Goal: Check status: Check status

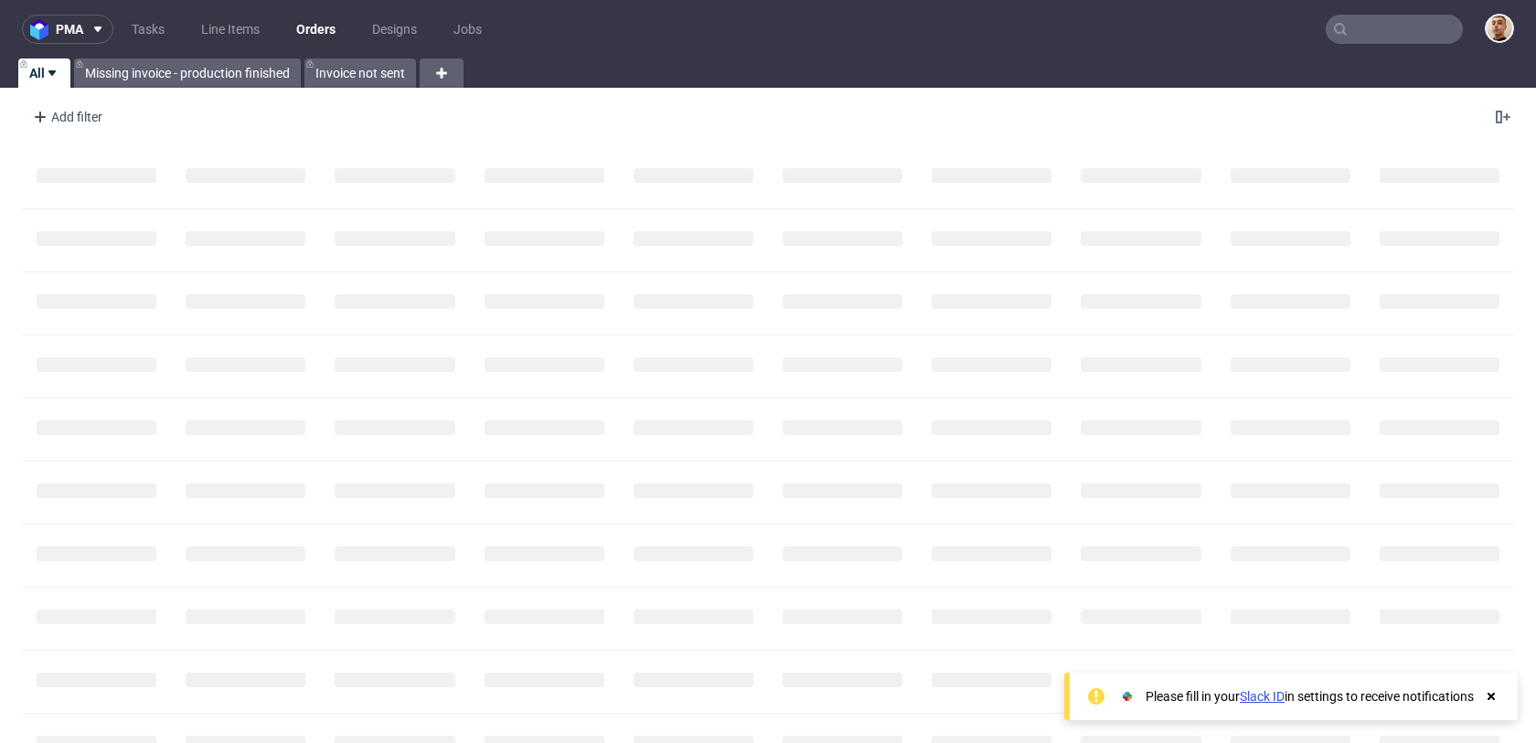
click at [1387, 35] on input "text" at bounding box center [1394, 29] width 137 height 29
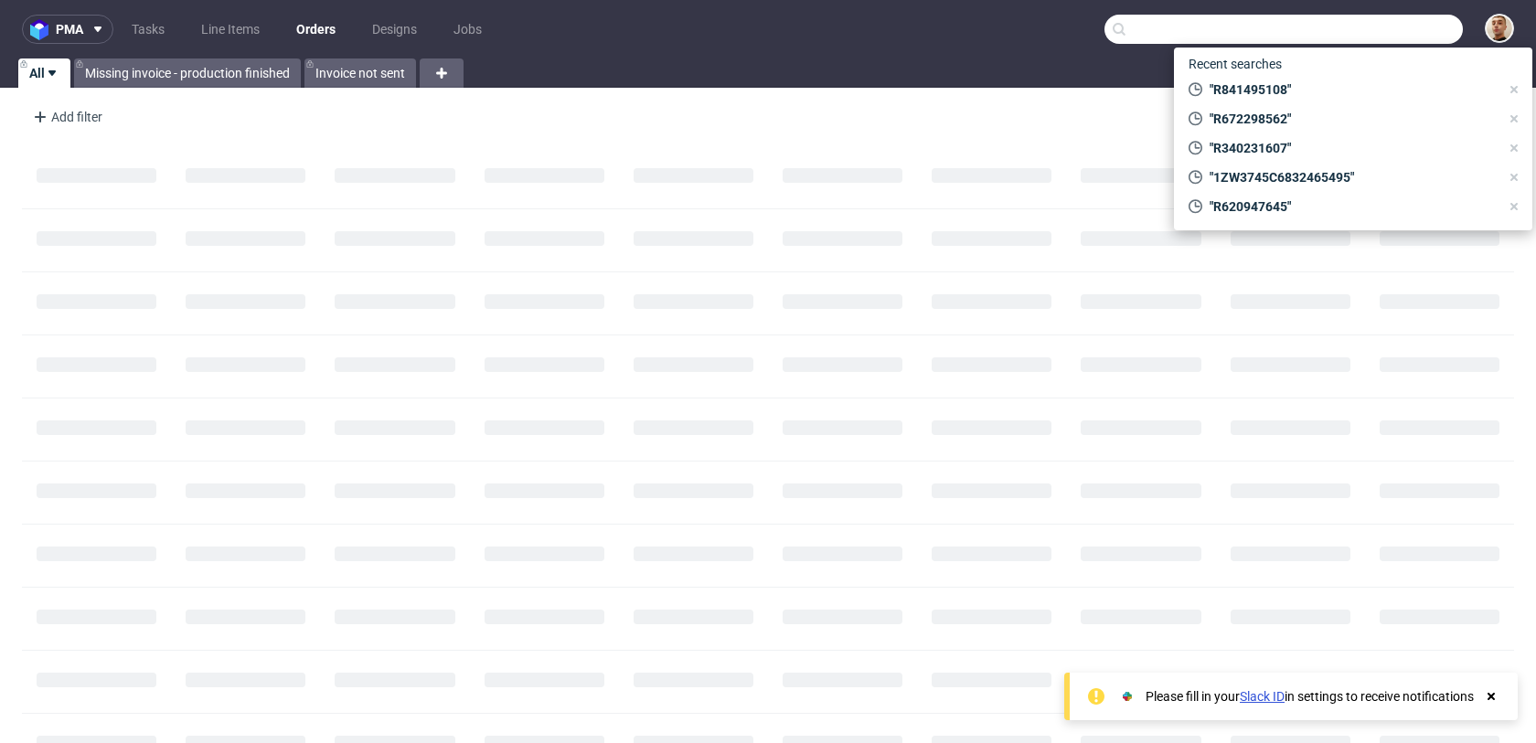
paste input "R065265300"
type input "R065265300"
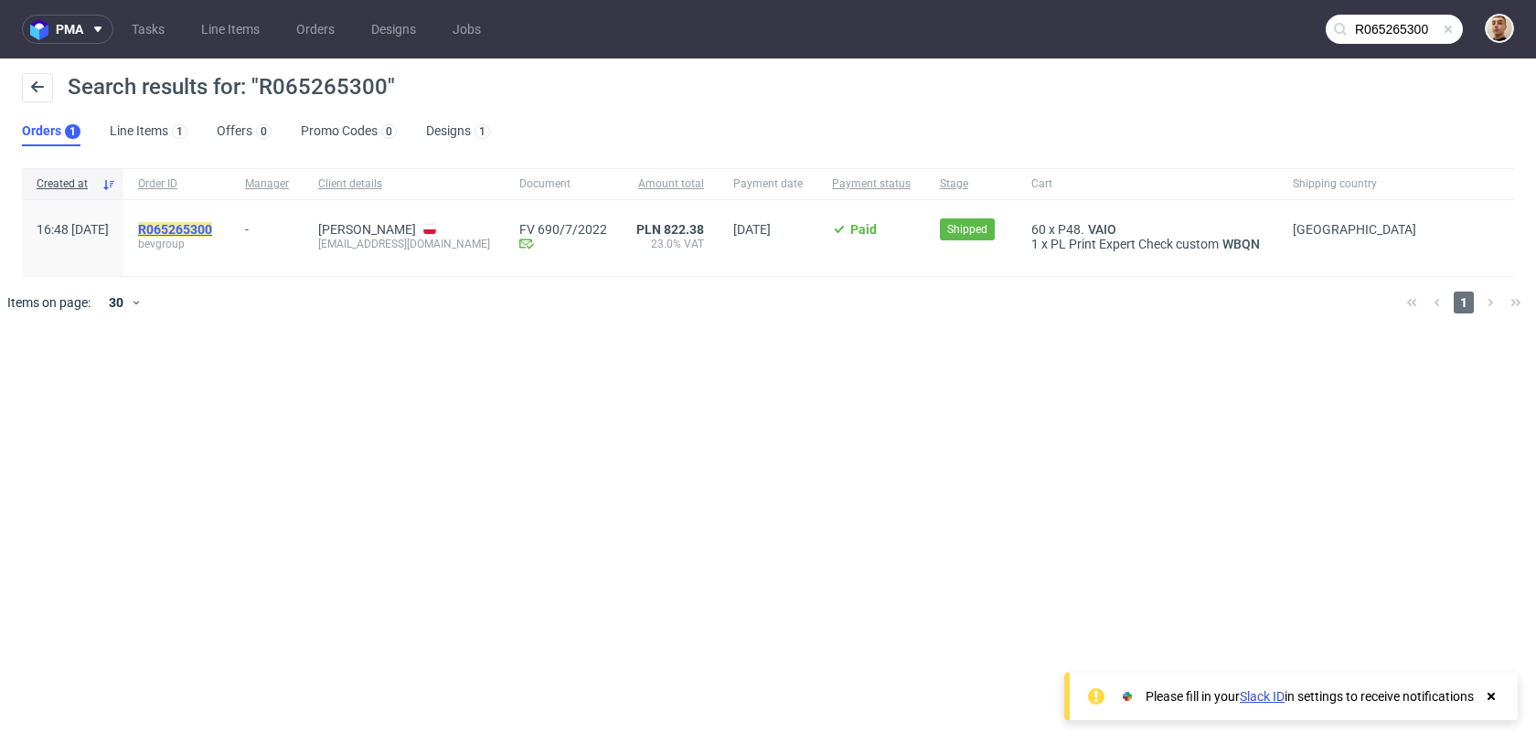
click at [212, 223] on mark "R065265300" at bounding box center [175, 229] width 74 height 15
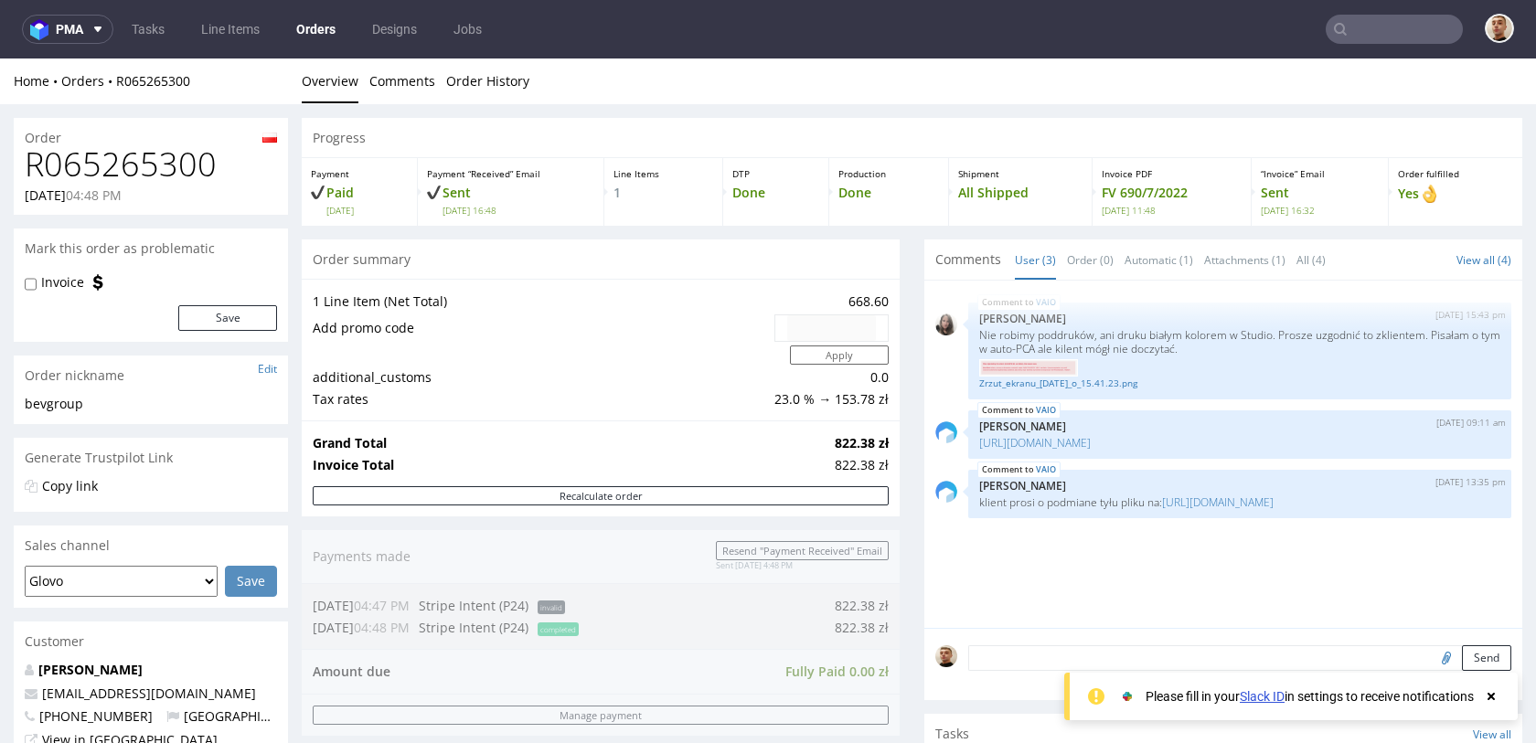
scroll to position [144, 0]
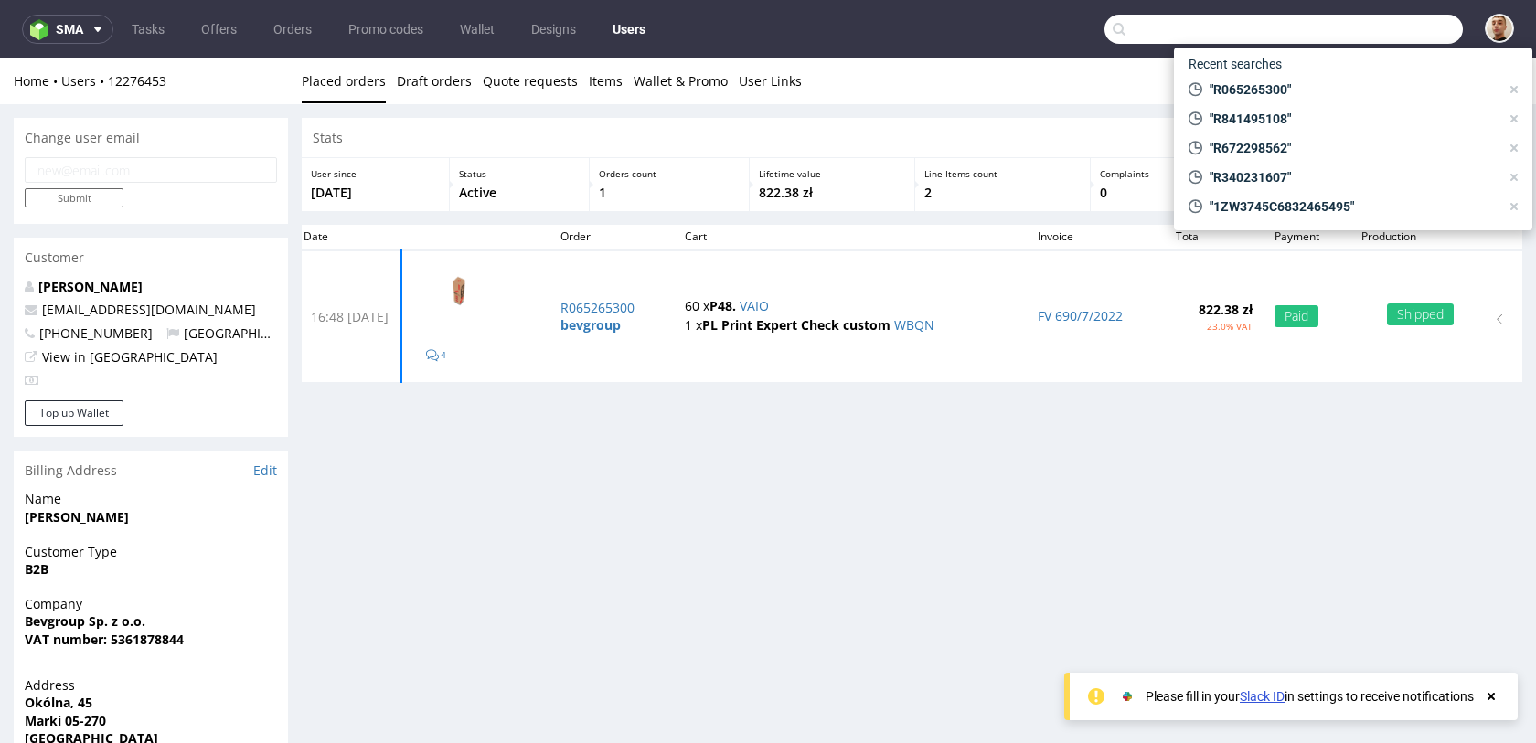
click at [1358, 27] on input "text" at bounding box center [1283, 29] width 358 height 29
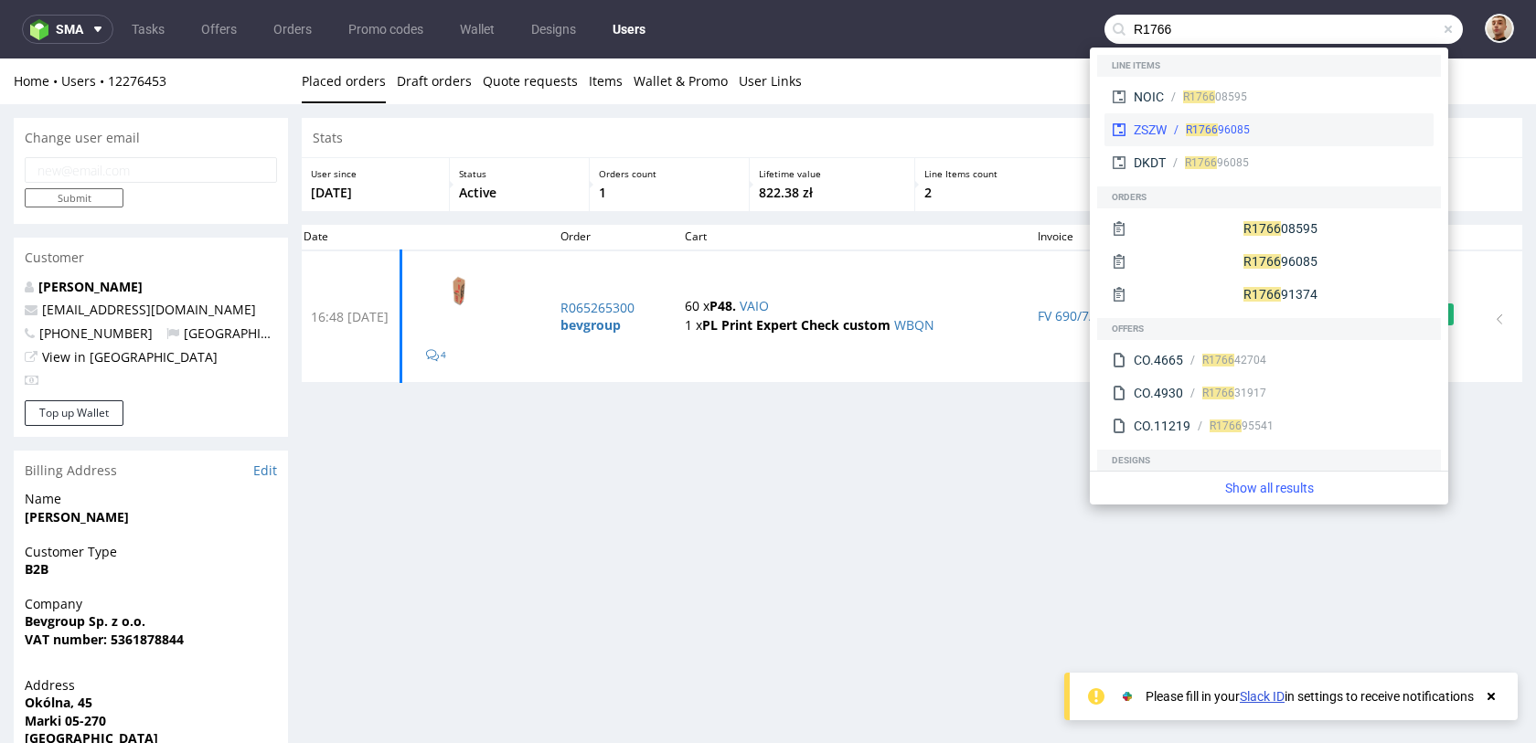
type input "R1766"
click at [1258, 126] on div "R1766 96085" at bounding box center [1297, 130] width 260 height 16
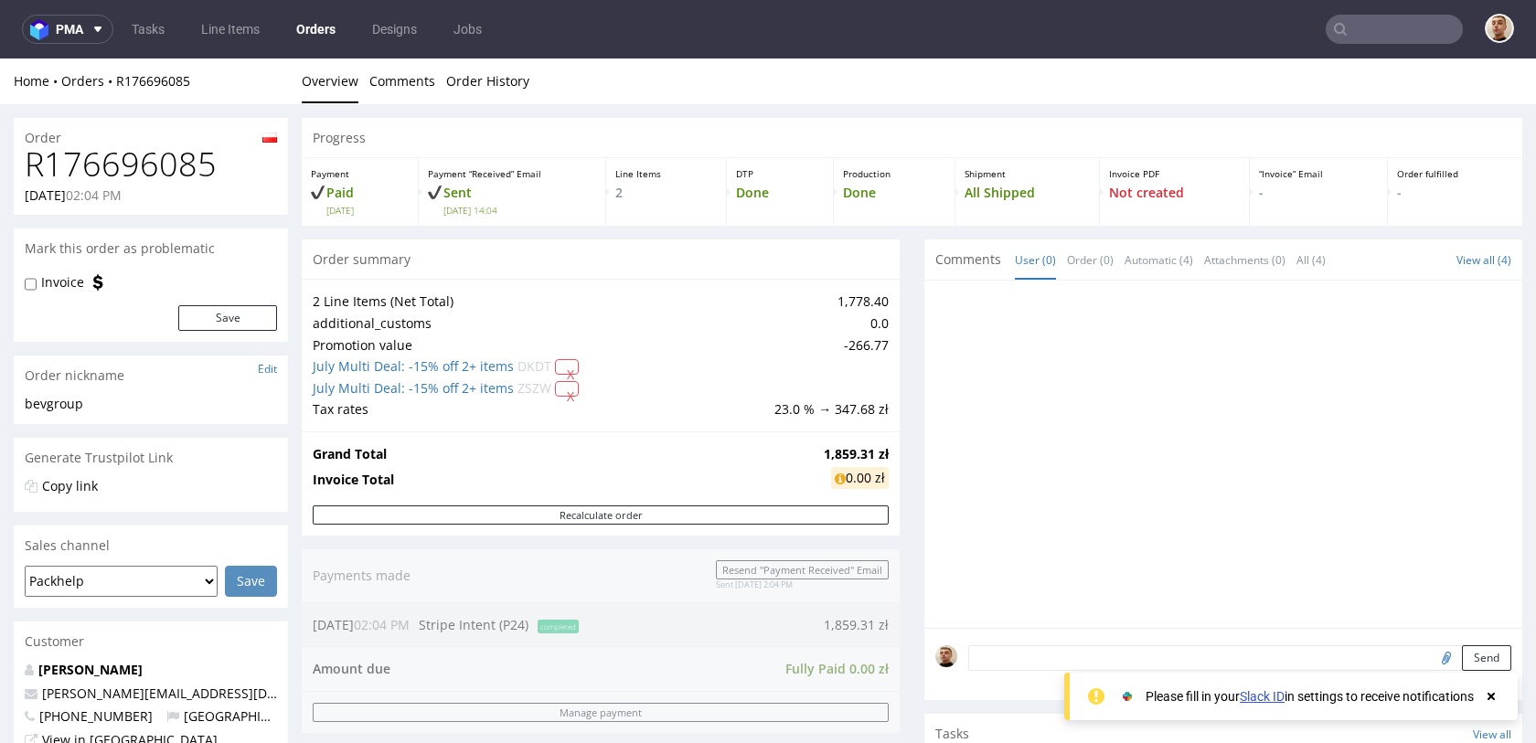
click at [175, 168] on h1 "R176696085" at bounding box center [151, 164] width 252 height 37
copy h1 "R176696085"
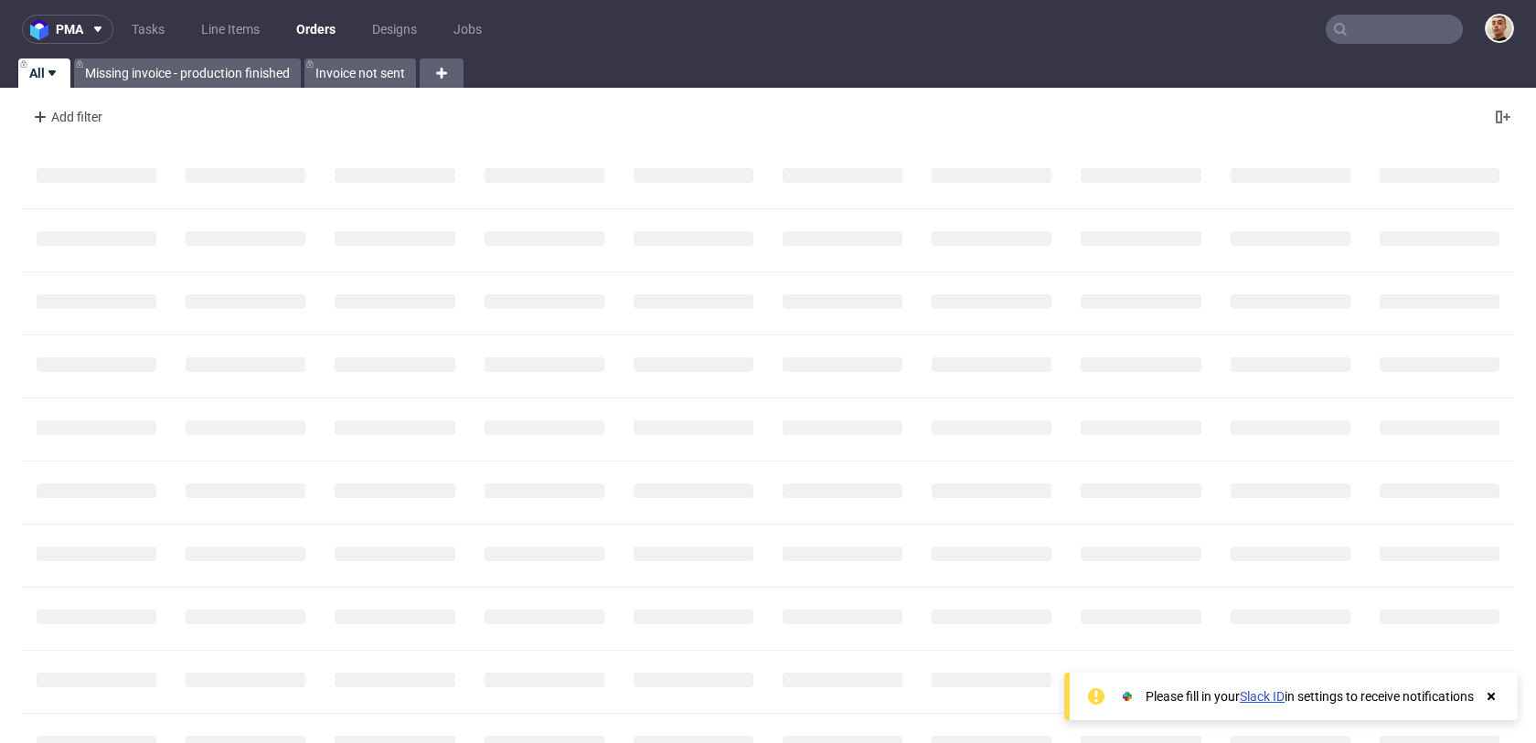
click at [1364, 32] on input "text" at bounding box center [1394, 29] width 137 height 29
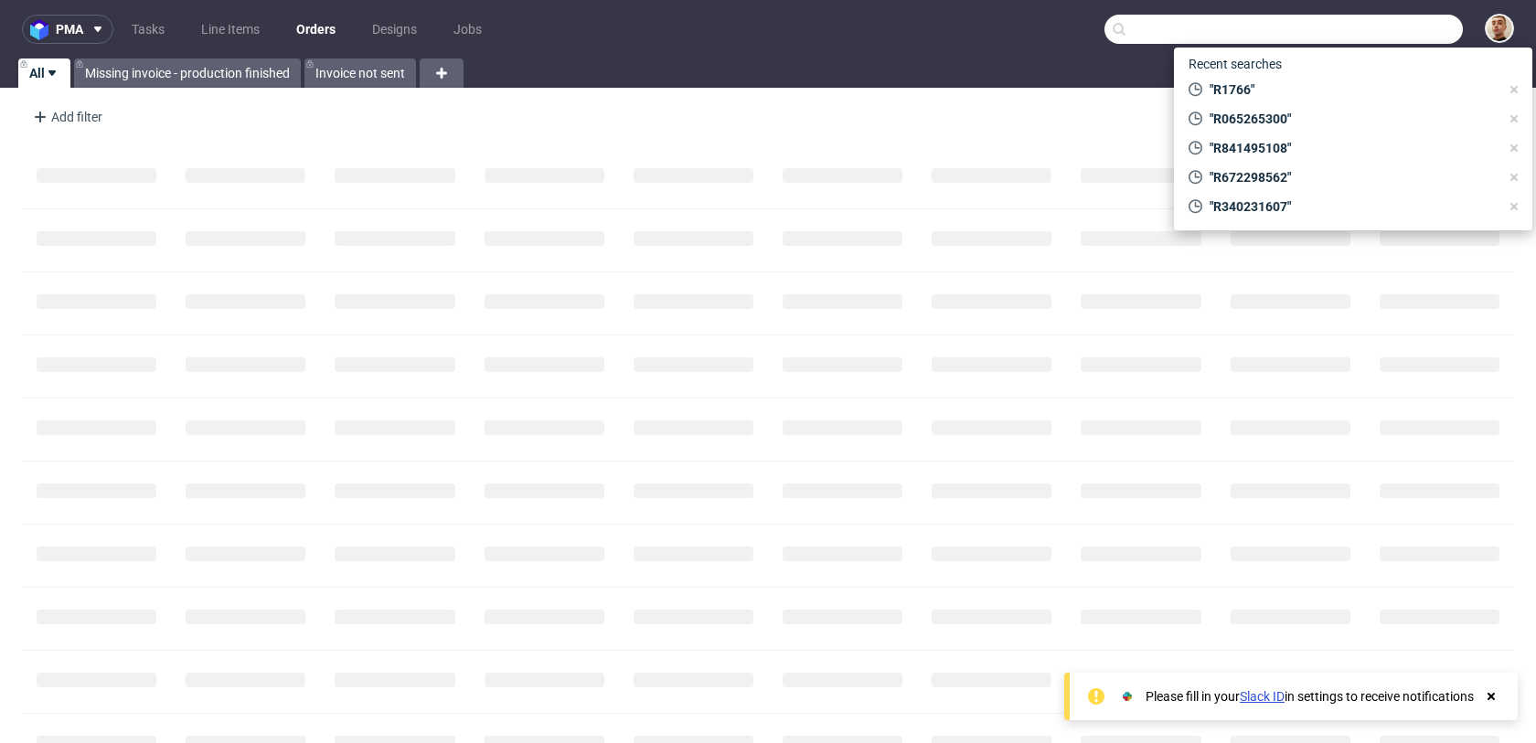
paste input "R924624170"
type input "R924624170"
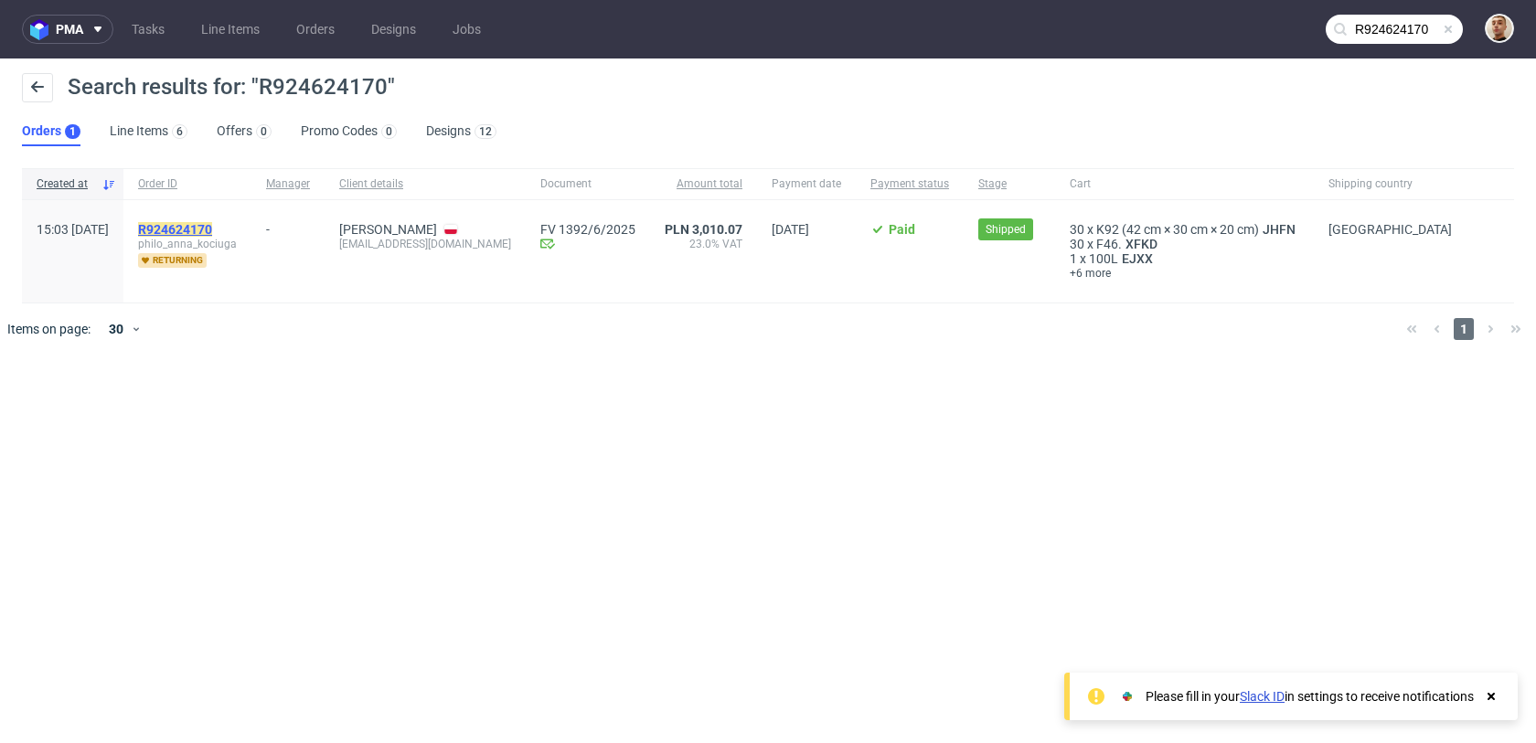
click at [212, 234] on mark "R924624170" at bounding box center [175, 229] width 74 height 15
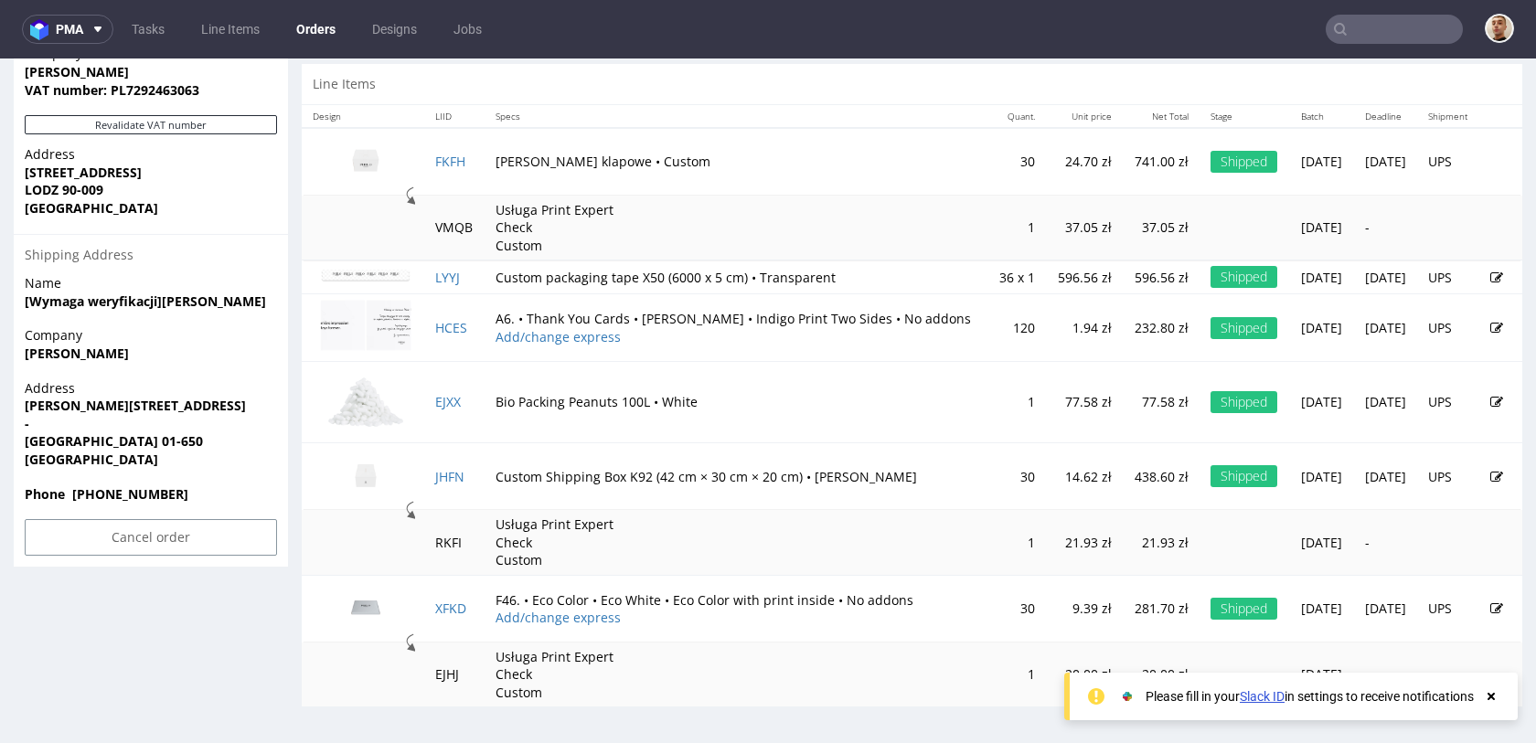
scroll to position [5, 0]
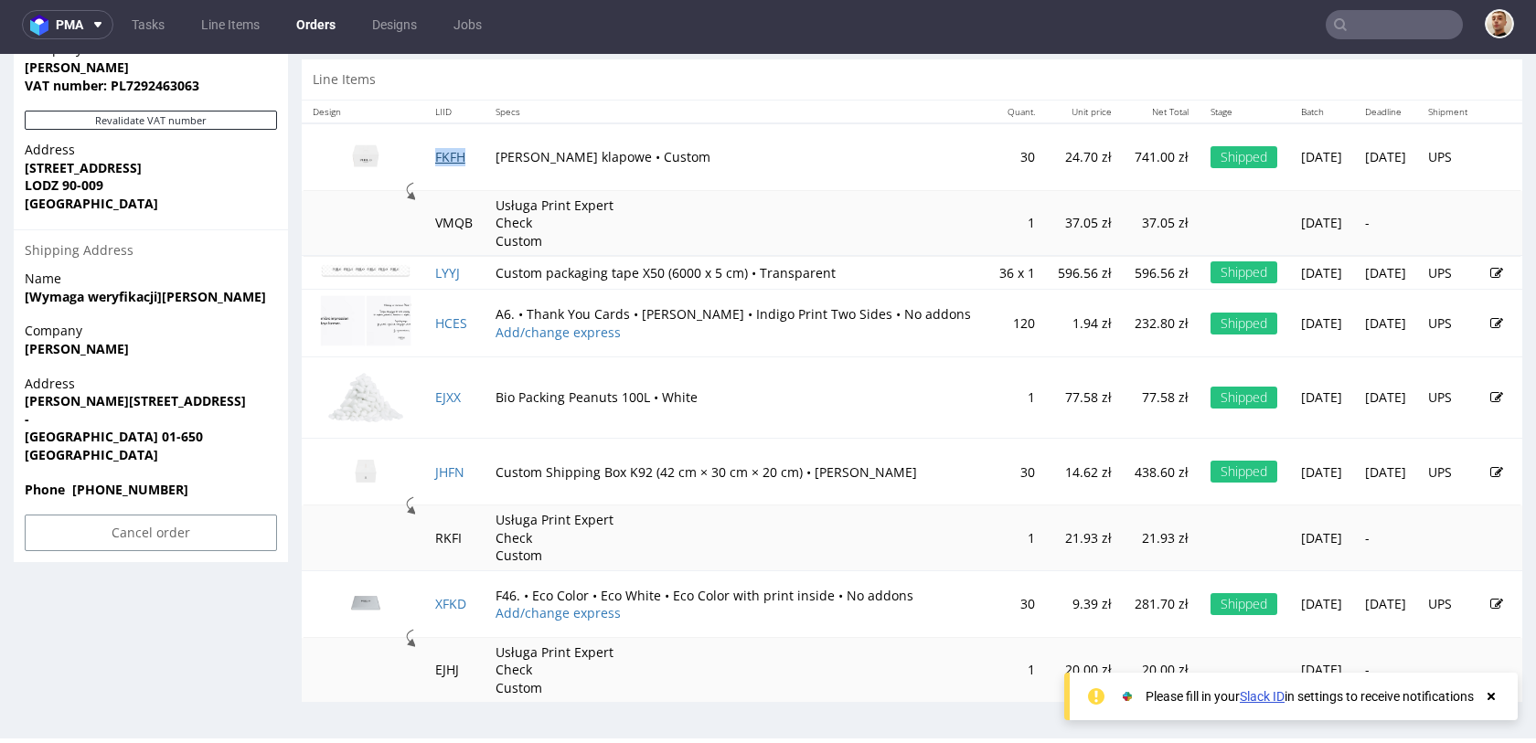
click at [452, 159] on link "FKFH" at bounding box center [450, 156] width 30 height 17
click at [446, 386] on td "EJXX" at bounding box center [454, 397] width 60 height 81
click at [453, 326] on link "HCES" at bounding box center [451, 323] width 32 height 17
click at [449, 398] on link "EJXX" at bounding box center [448, 397] width 26 height 17
click at [1372, 40] on nav "pma Tasks Line Items Orders Designs Jobs" at bounding box center [768, 24] width 1536 height 59
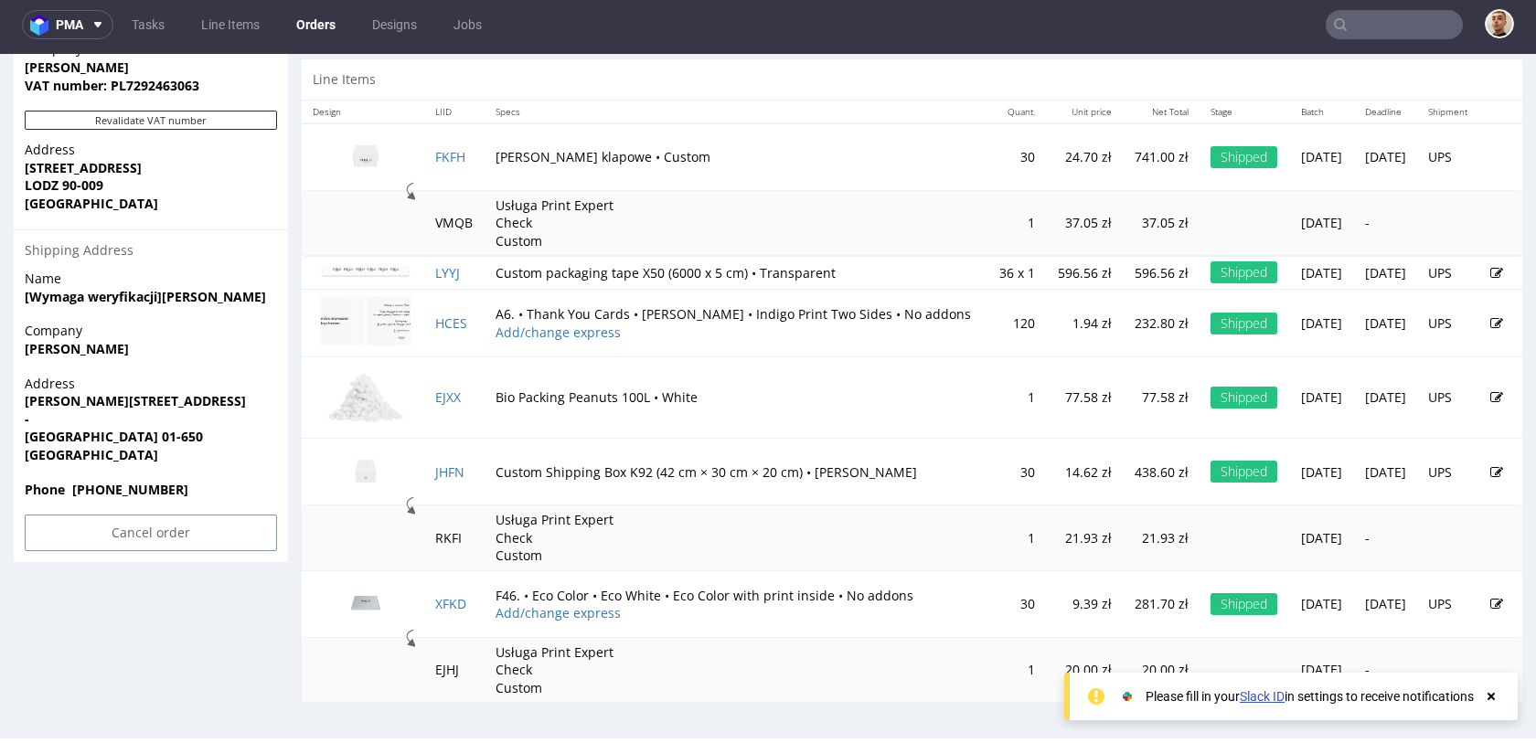
click at [988, 177] on td "30" at bounding box center [1017, 157] width 59 height 68
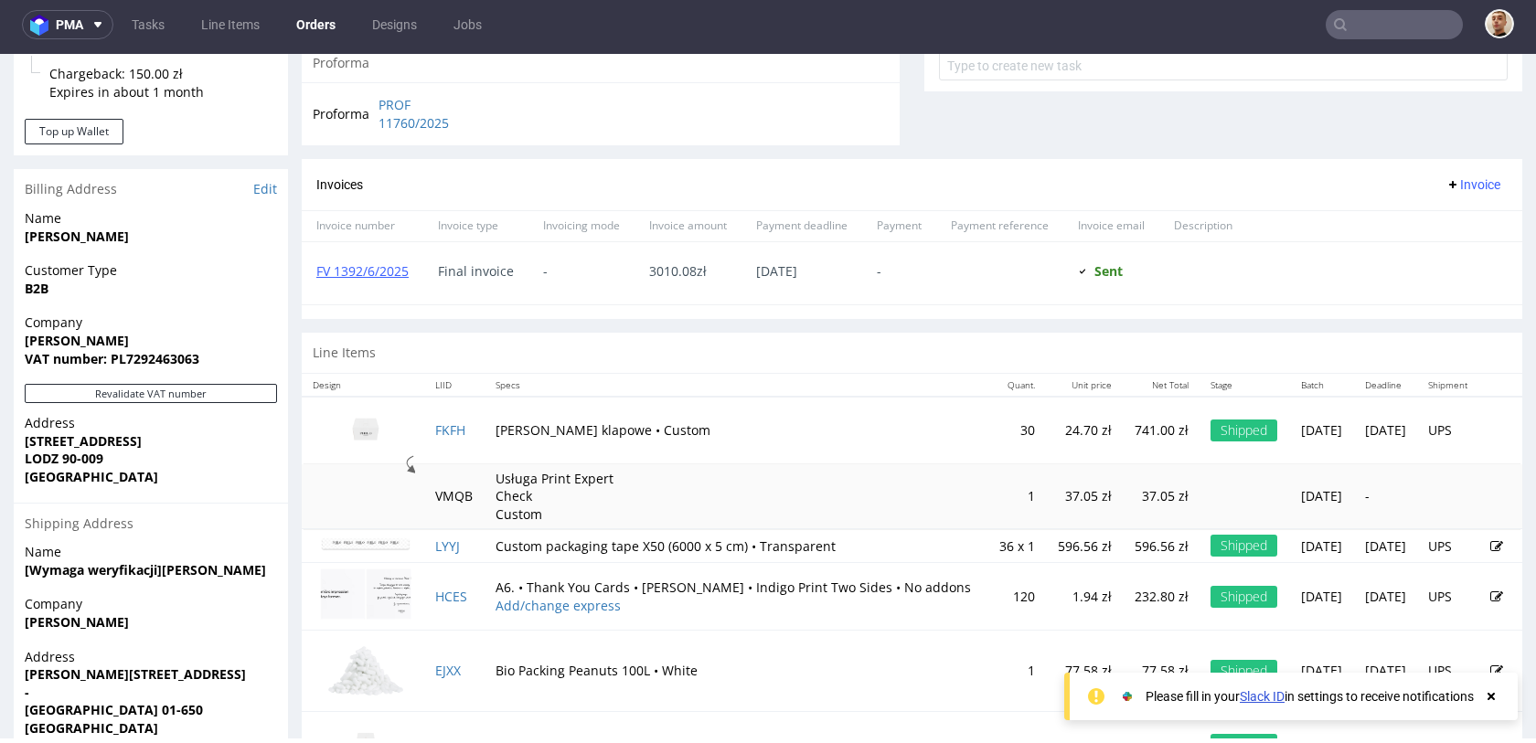
scroll to position [688, 0]
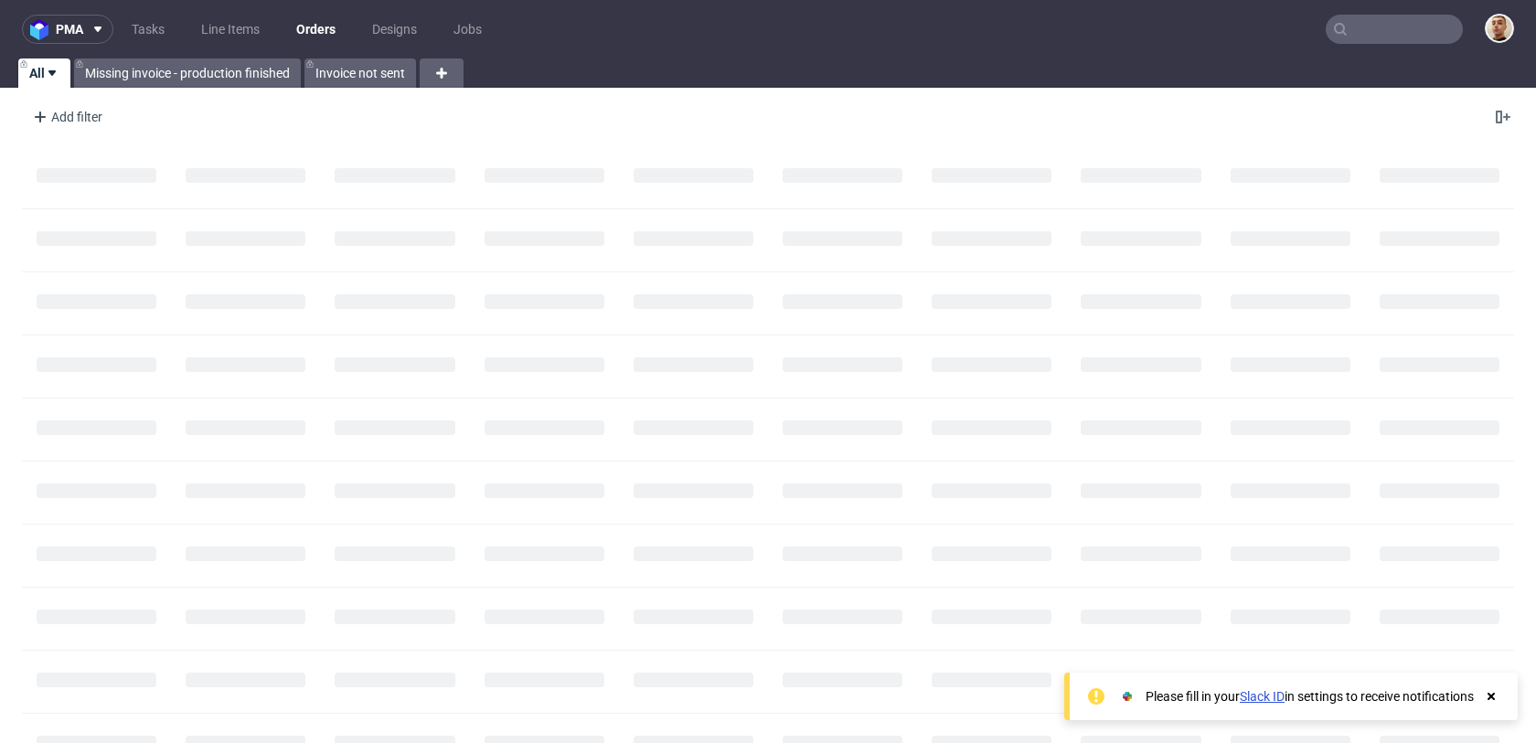
click at [1363, 36] on input "text" at bounding box center [1394, 29] width 137 height 29
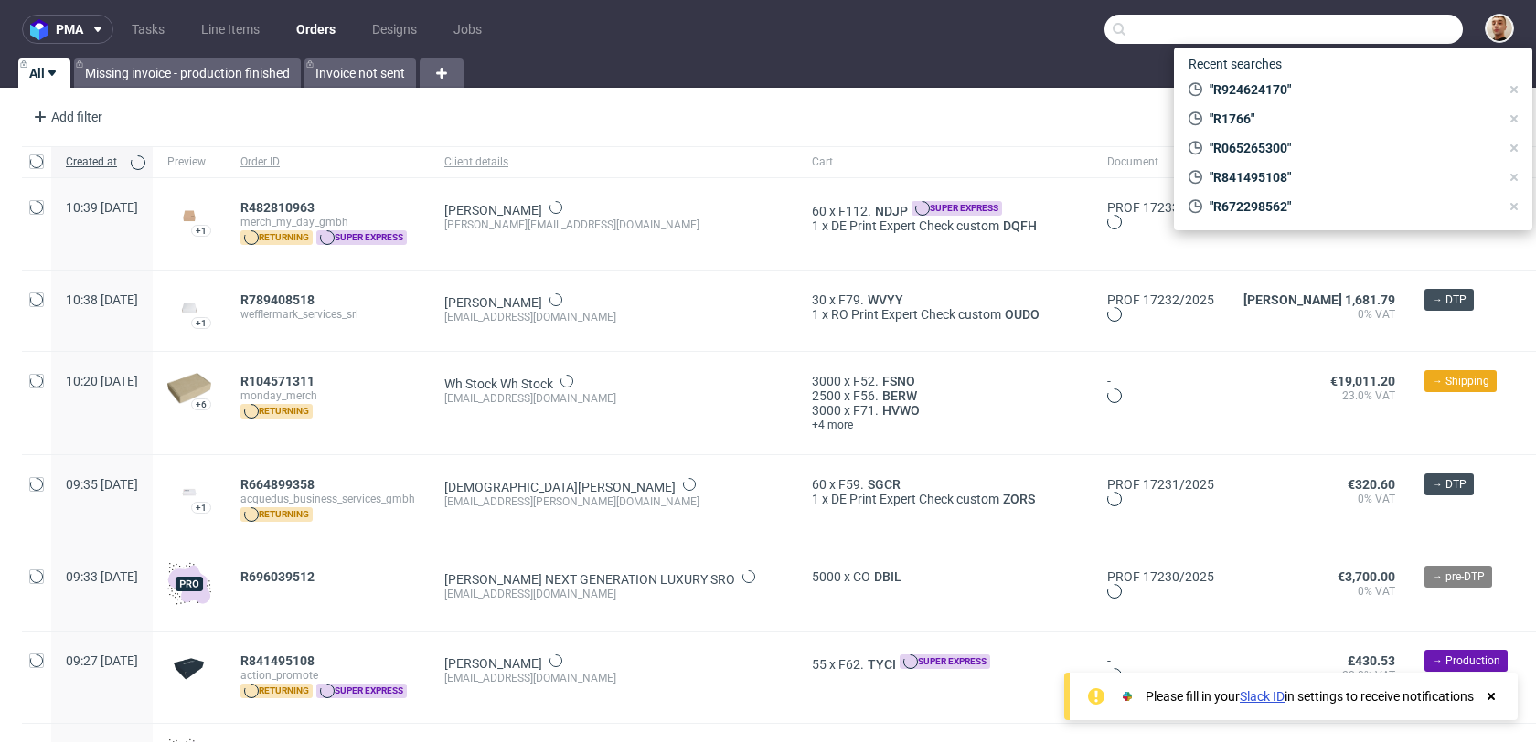
paste input "R447244974"
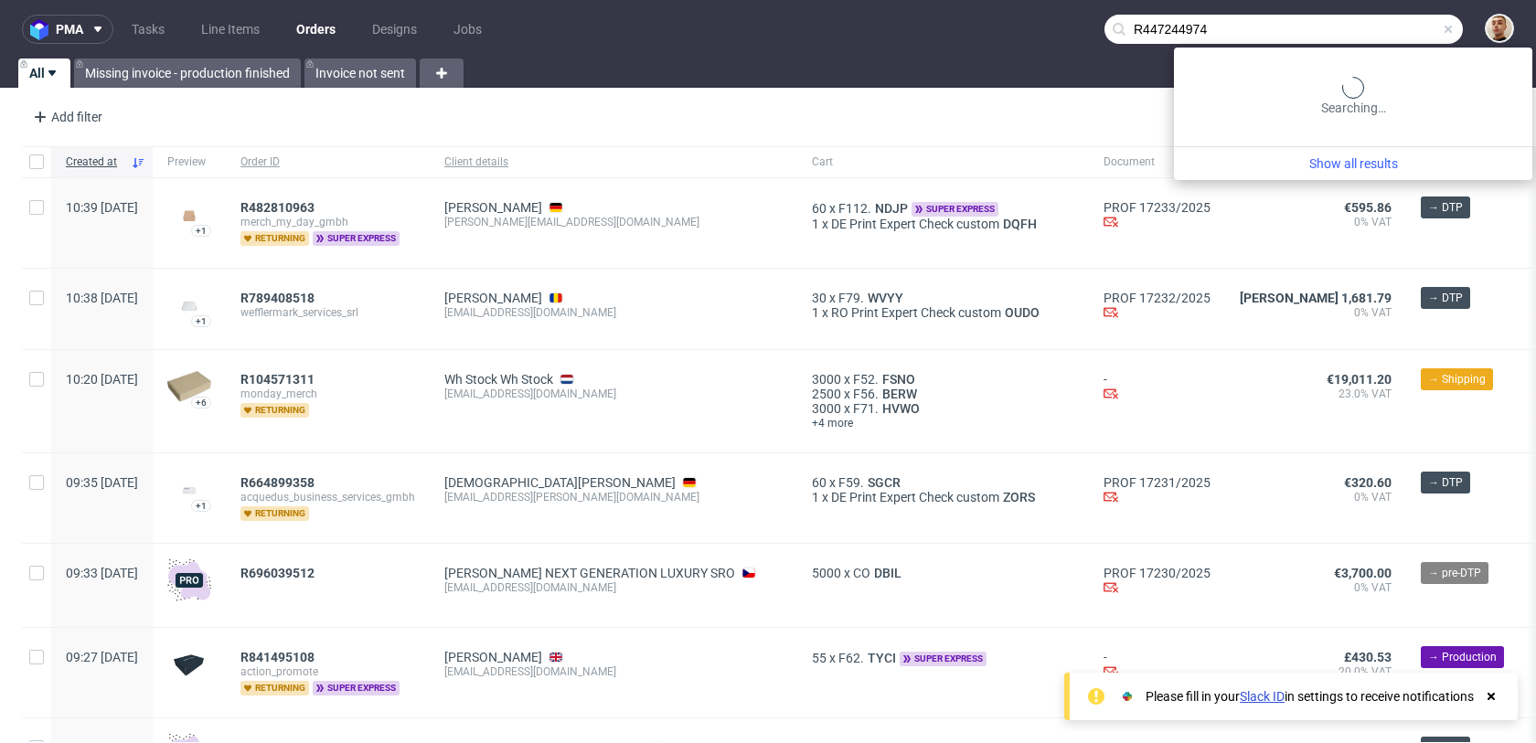
type input "R447244974"
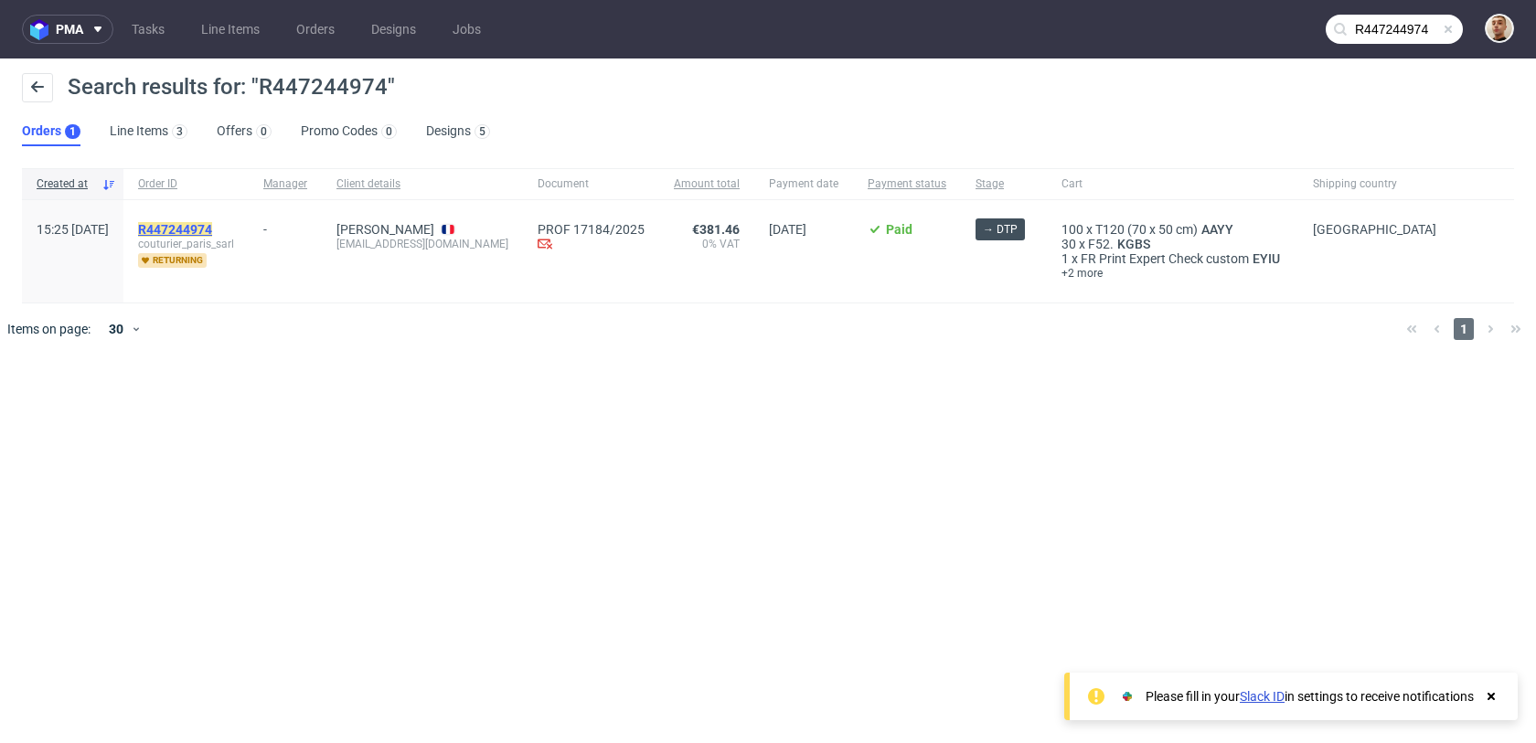
click at [212, 231] on mark "R447244974" at bounding box center [175, 229] width 74 height 15
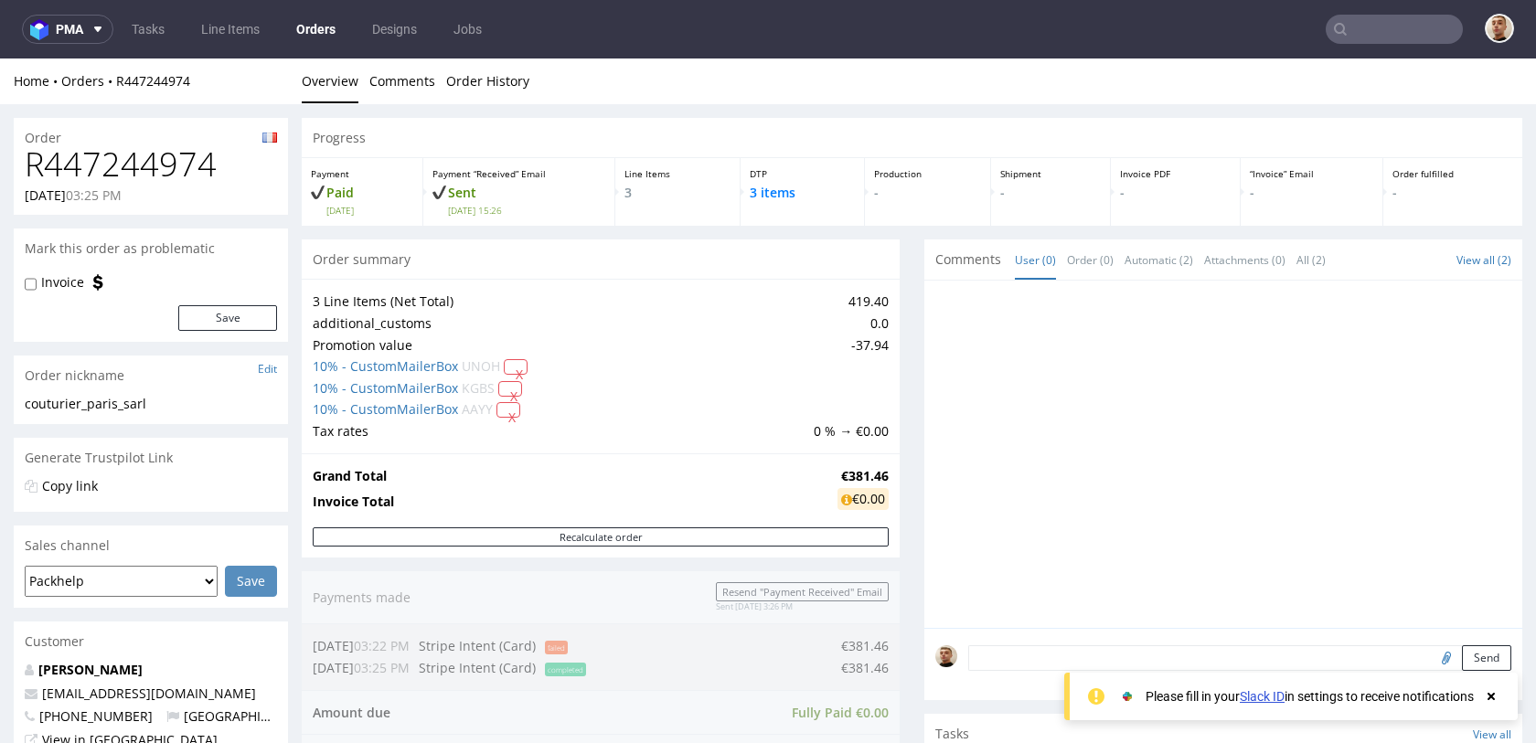
scroll to position [812, 0]
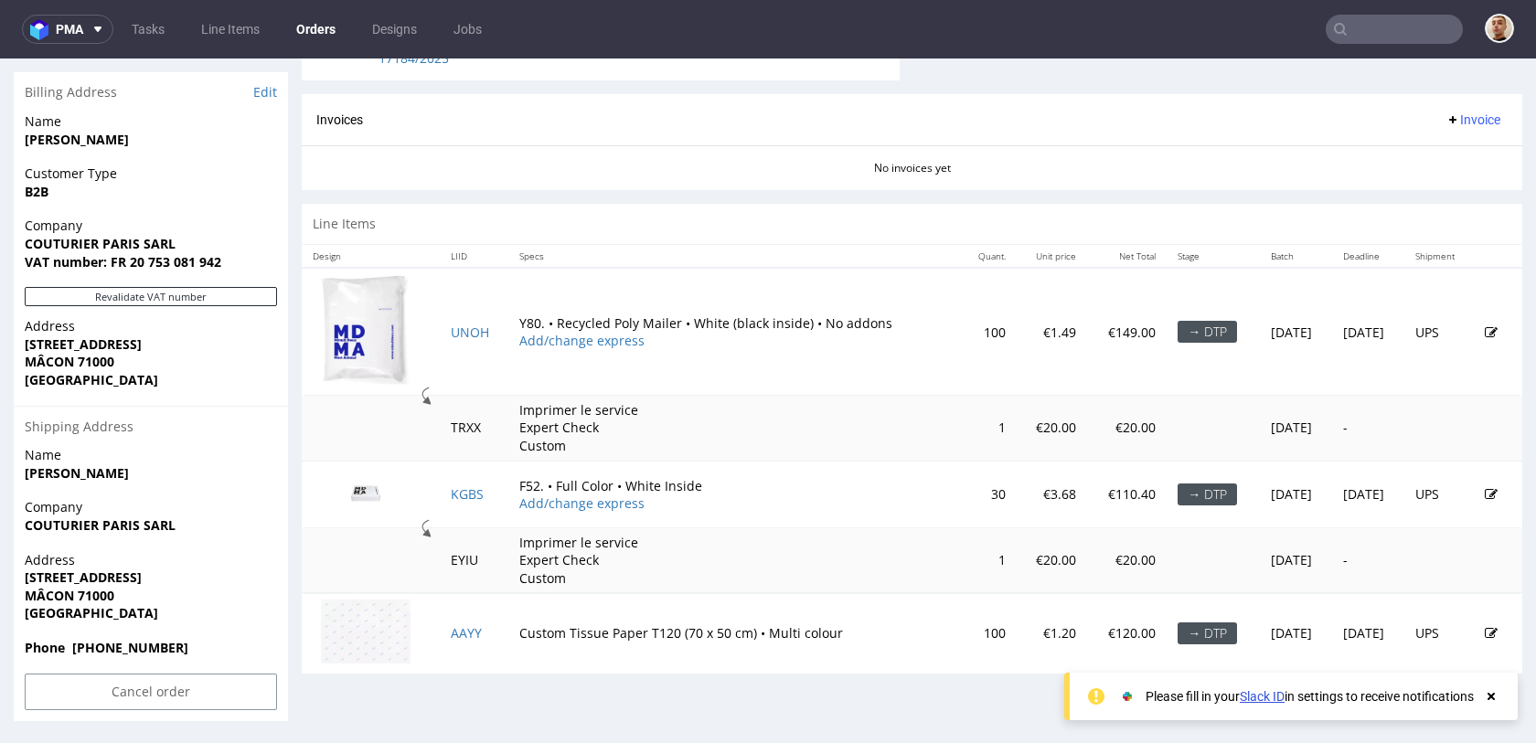
click at [1486, 492] on td at bounding box center [1498, 494] width 48 height 67
click at [1485, 492] on icon at bounding box center [1491, 494] width 13 height 13
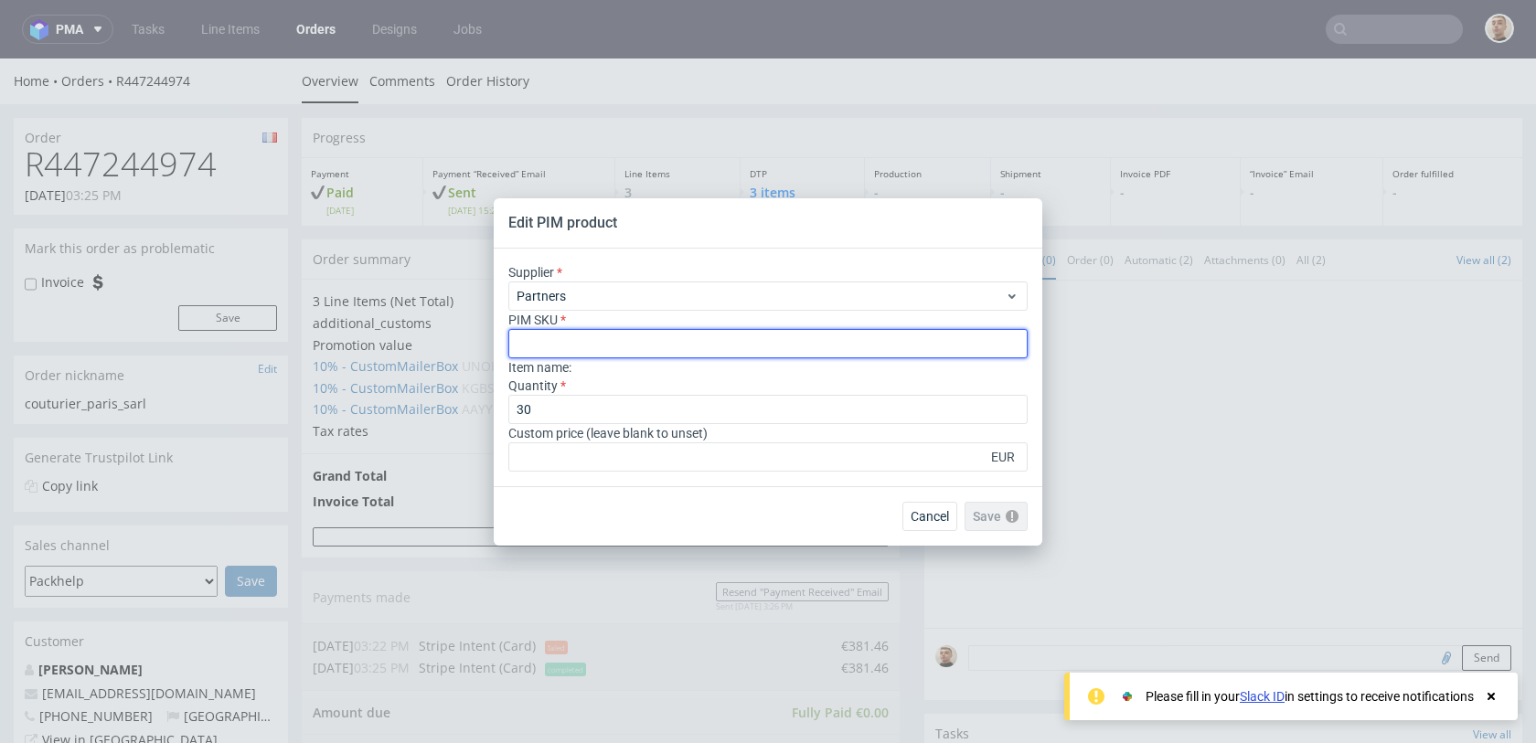
click at [597, 345] on input "text" at bounding box center [767, 343] width 519 height 29
paste input "box--mailer-box--52--cardboard-coated-white-inside--print-color-hd--foil-matte"
type input "box--mailer-box--52--cardboard-coated-white-inside--print-color-hd--foil-matte"
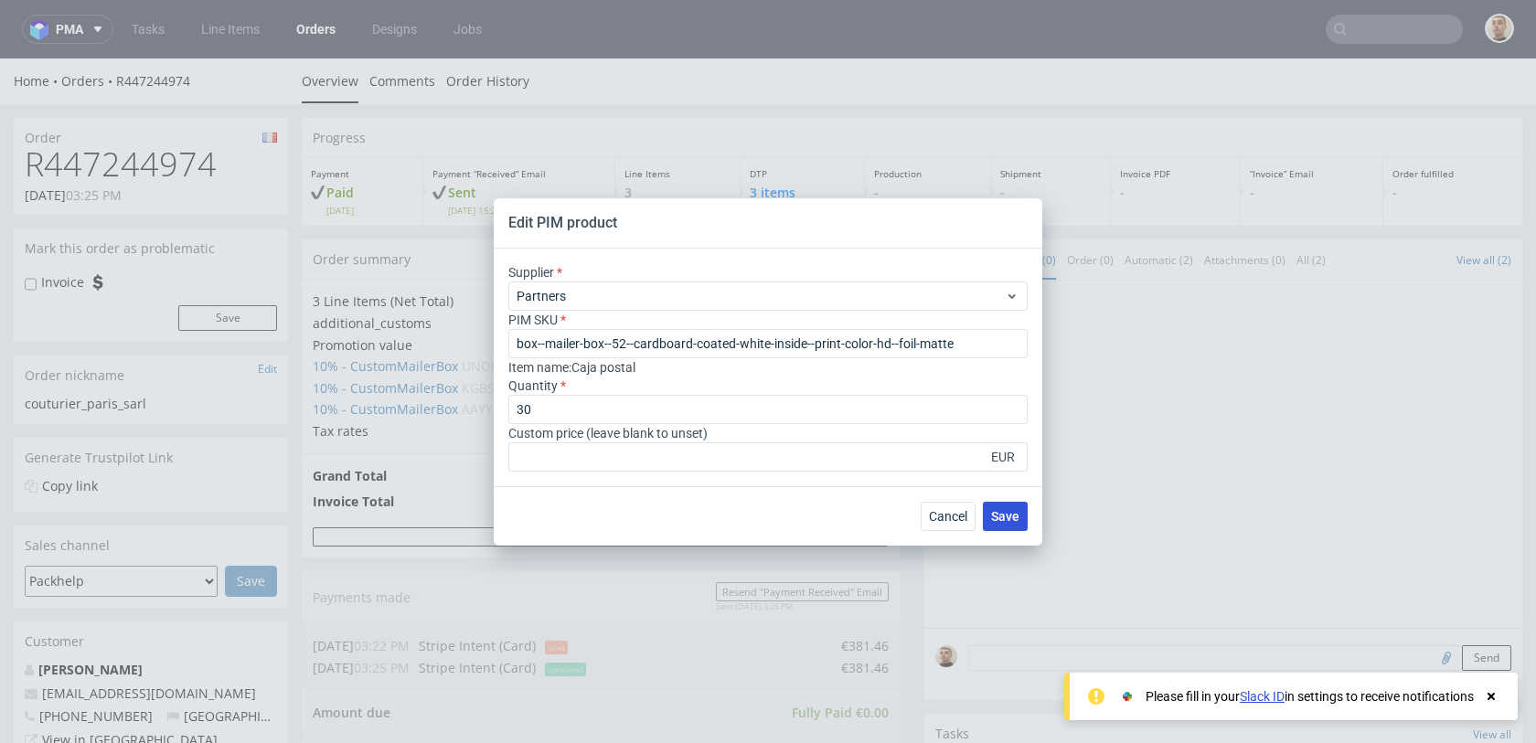
click at [1007, 518] on span "Save" at bounding box center [1005, 516] width 28 height 13
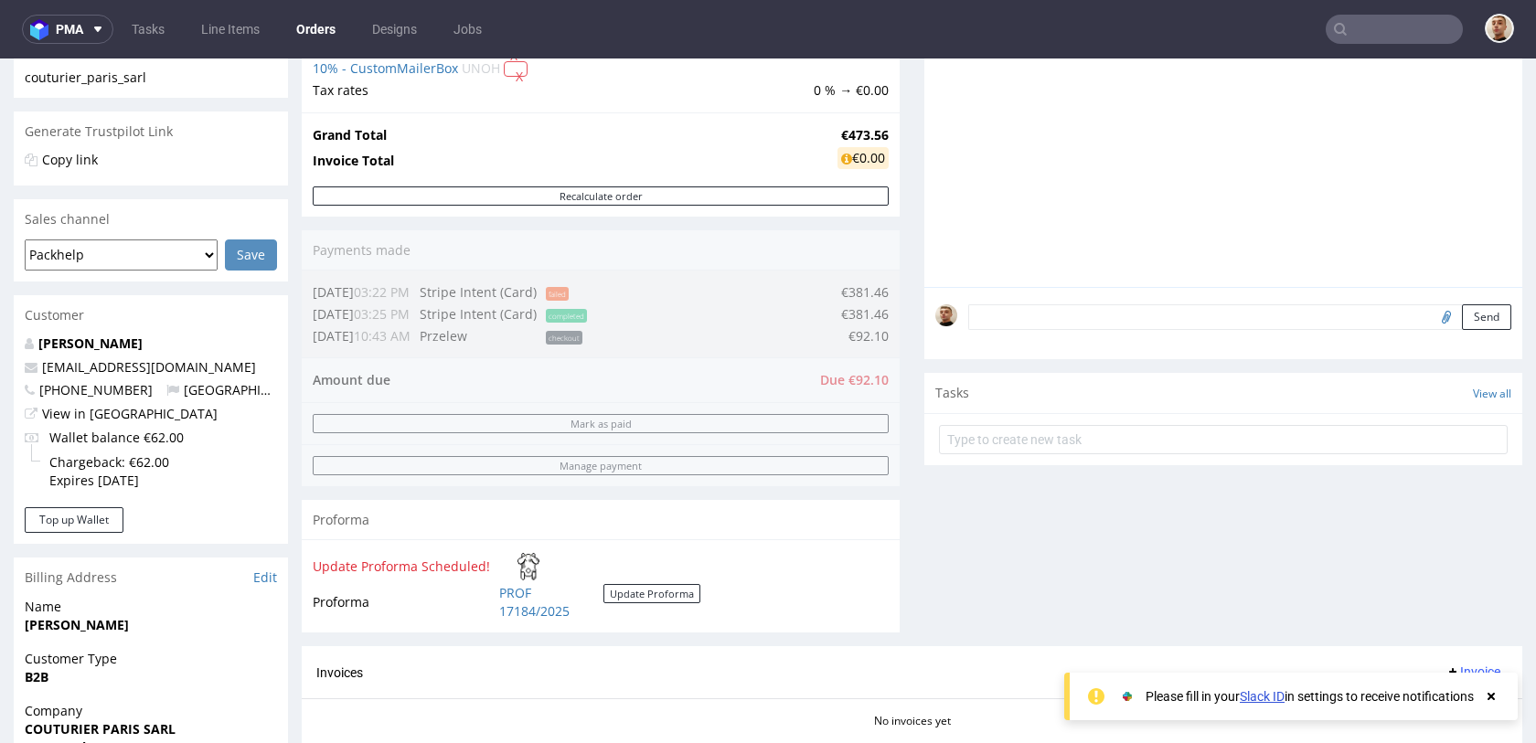
scroll to position [308, 0]
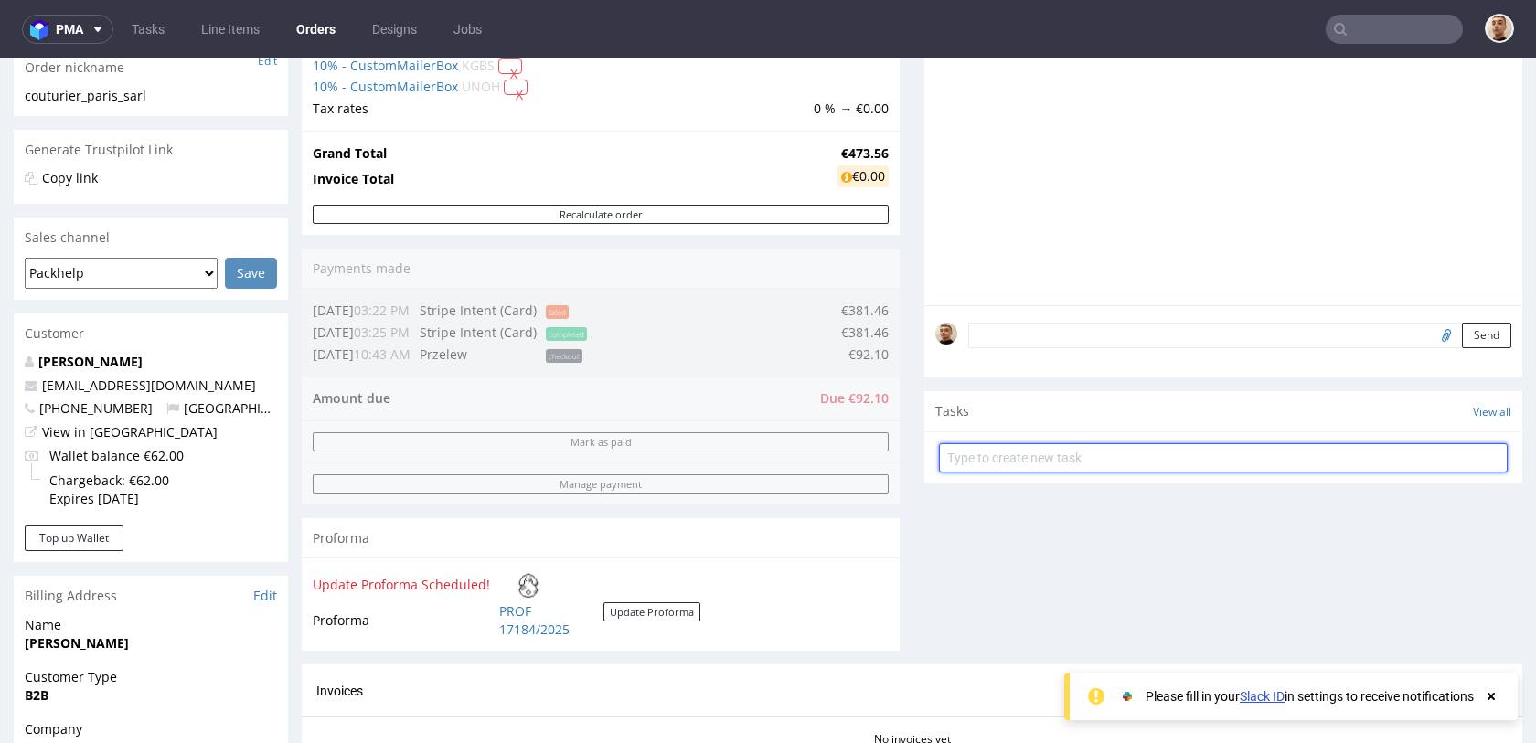
click at [1087, 454] on input "text" at bounding box center [1223, 457] width 569 height 29
type input "payment link"
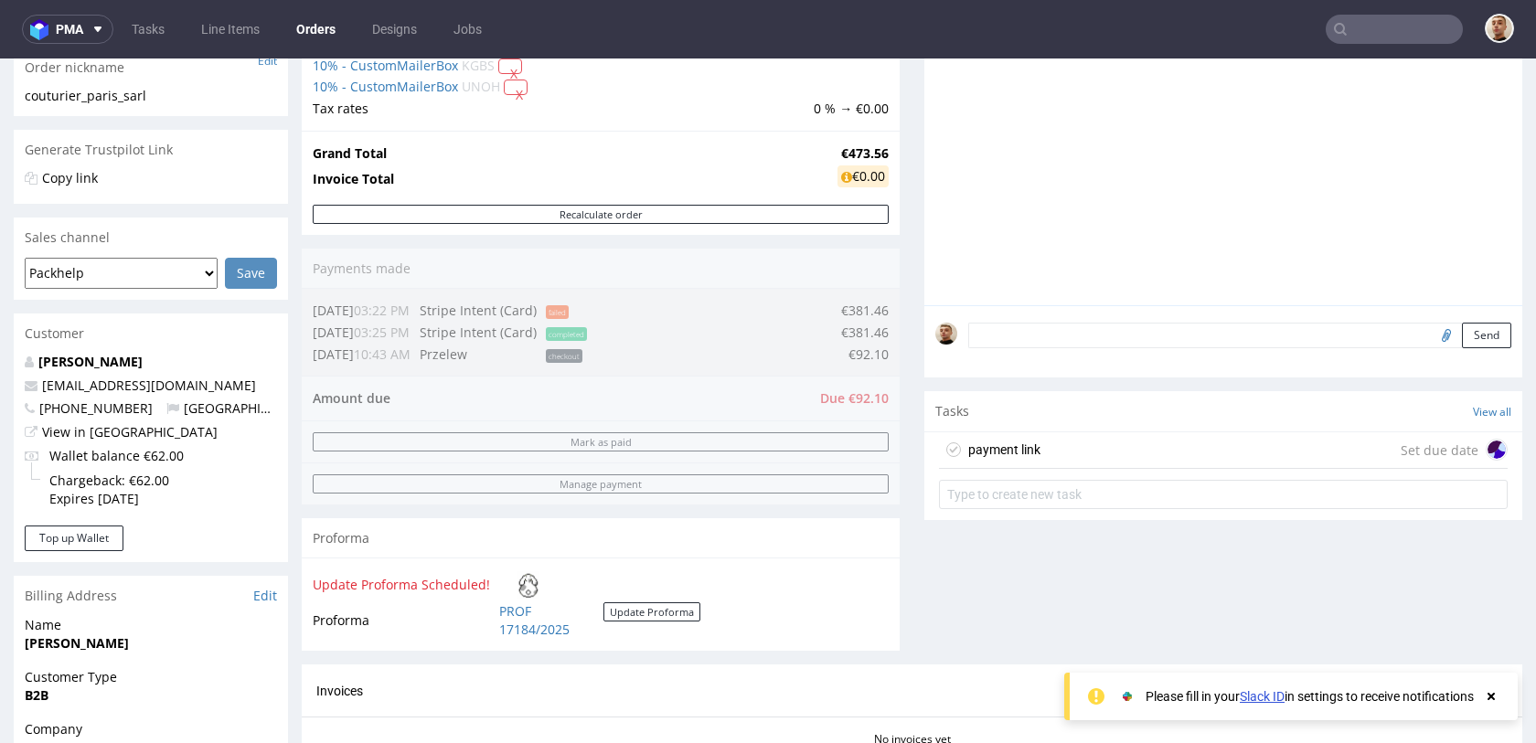
click at [1116, 449] on div "payment link Set due date" at bounding box center [1223, 450] width 569 height 37
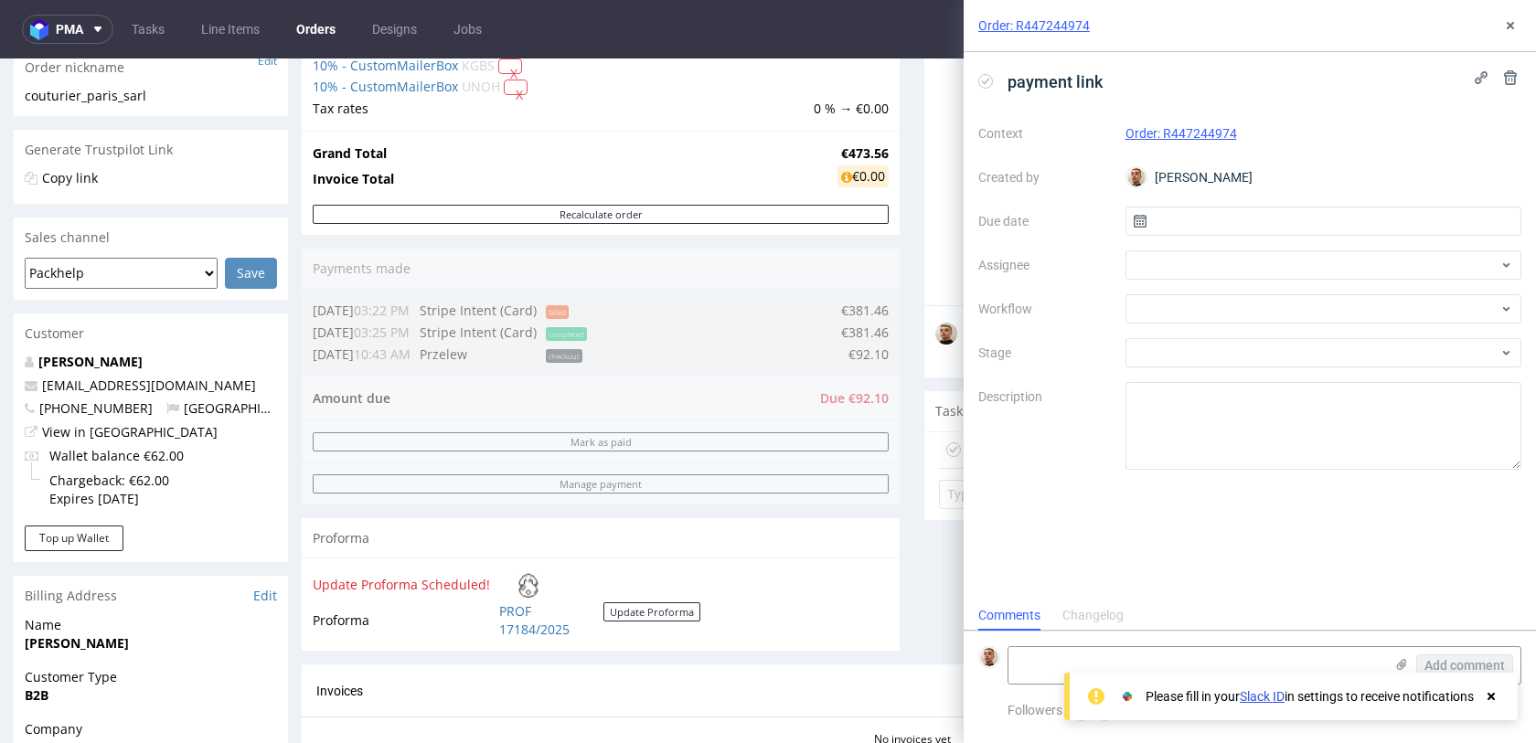
scroll to position [15, 0]
click at [1248, 231] on input "text" at bounding box center [1324, 221] width 397 height 29
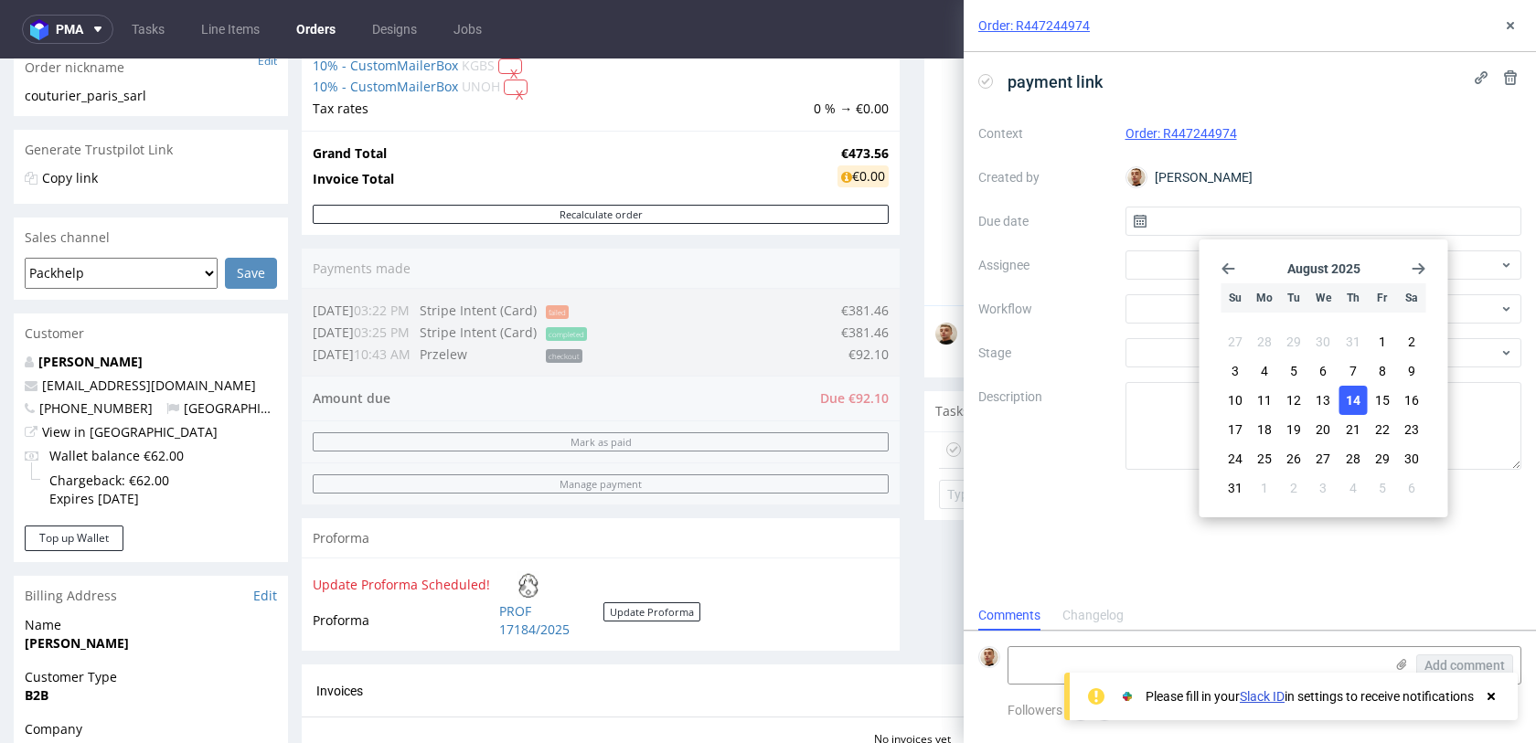
click at [1358, 392] on span "14" at bounding box center [1353, 400] width 15 height 18
type input "14/08/2025"
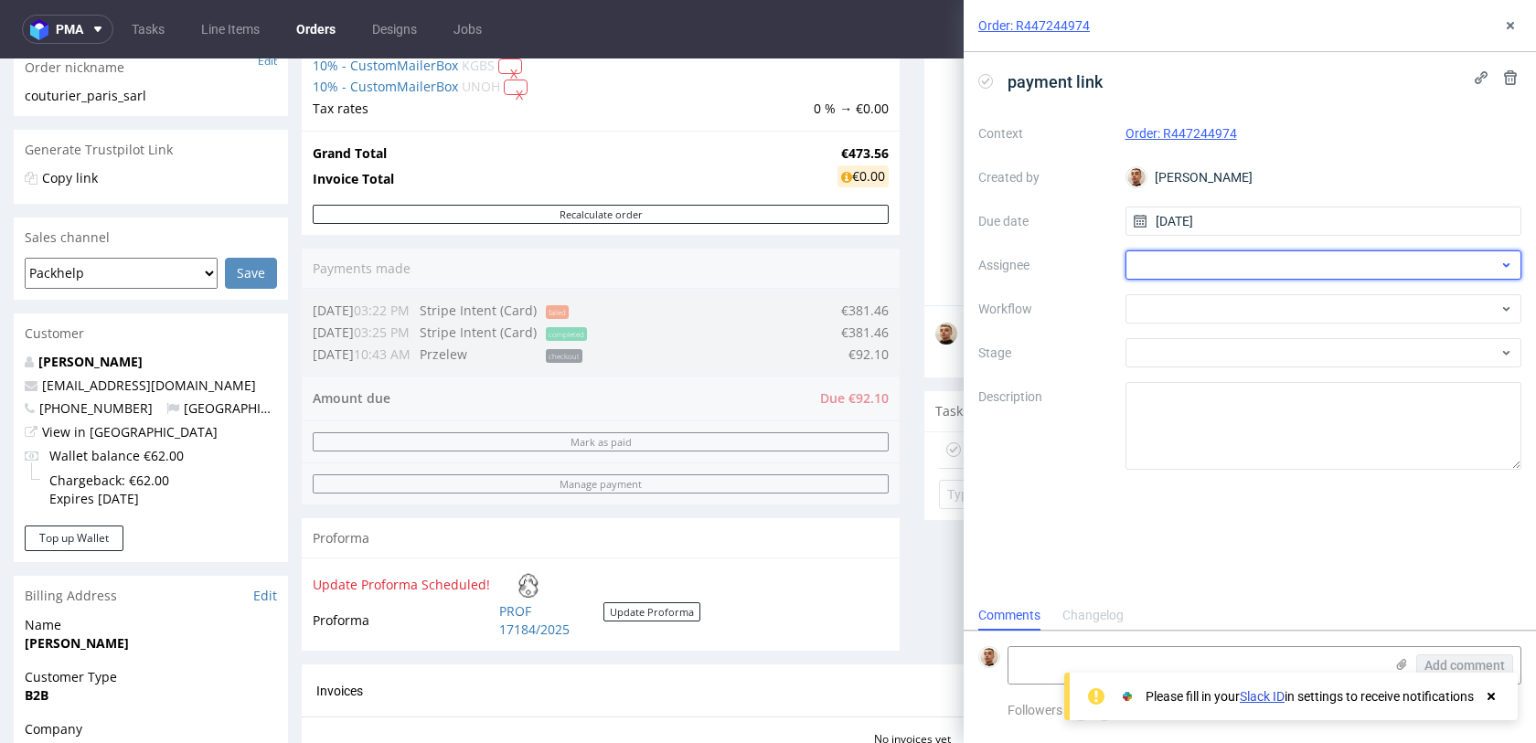
click at [1241, 268] on div at bounding box center [1324, 265] width 397 height 29
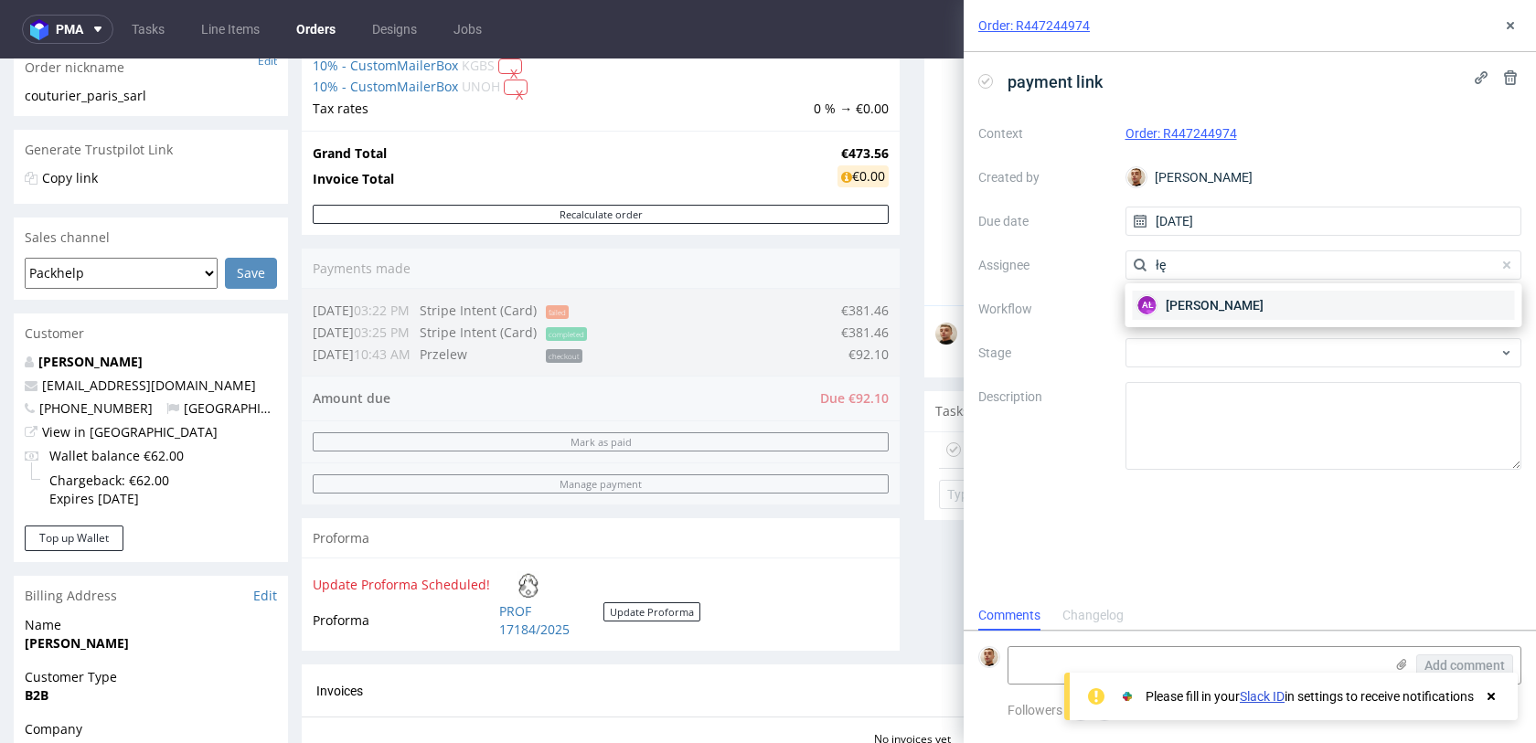
type input "łę"
click at [1233, 293] on div "AŁ Aleksandra Łętowska" at bounding box center [1324, 305] width 382 height 29
click at [1231, 301] on div at bounding box center [1324, 308] width 397 height 29
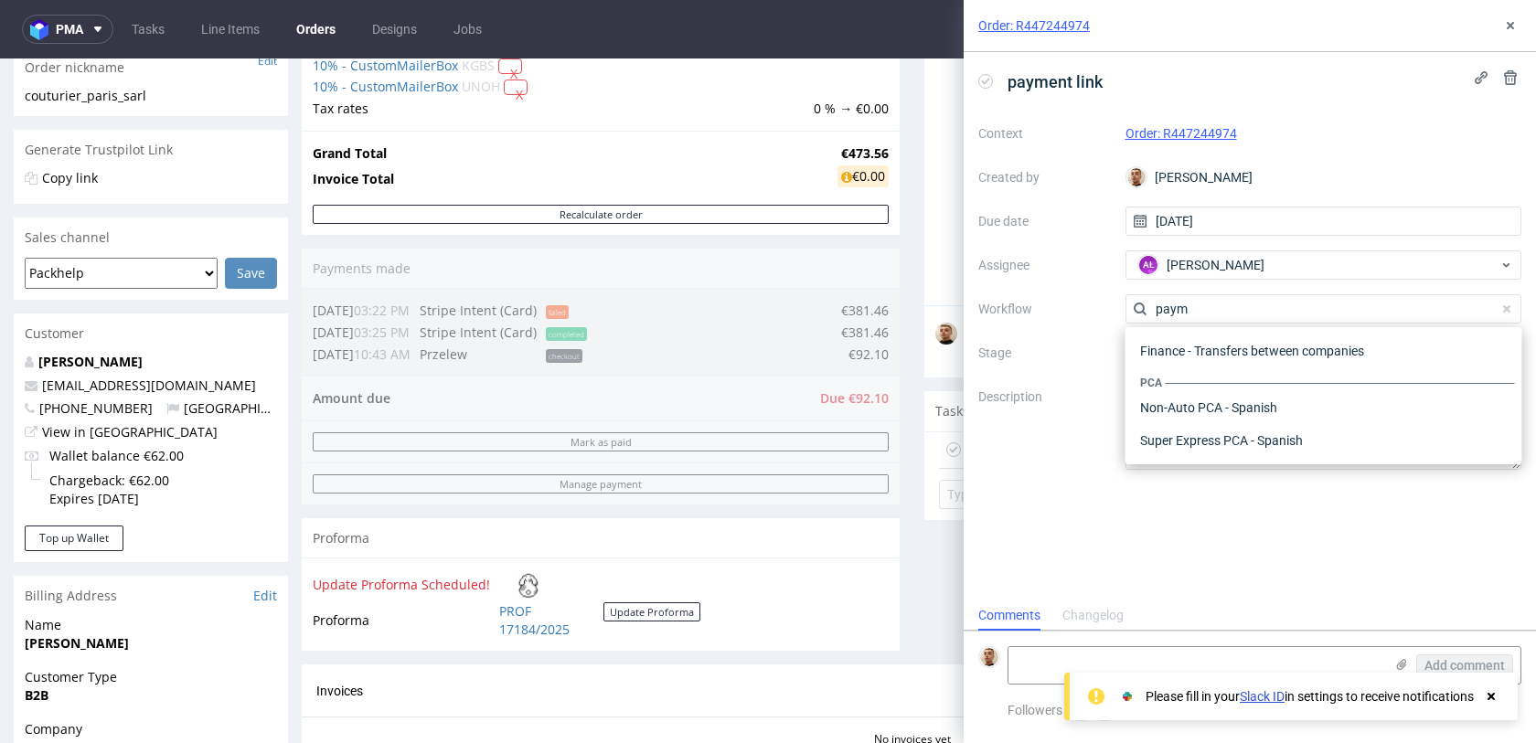
scroll to position [33, 0]
type input "paym"
click at [1226, 406] on div "Finance - Payment links - Stripe" at bounding box center [1324, 407] width 382 height 33
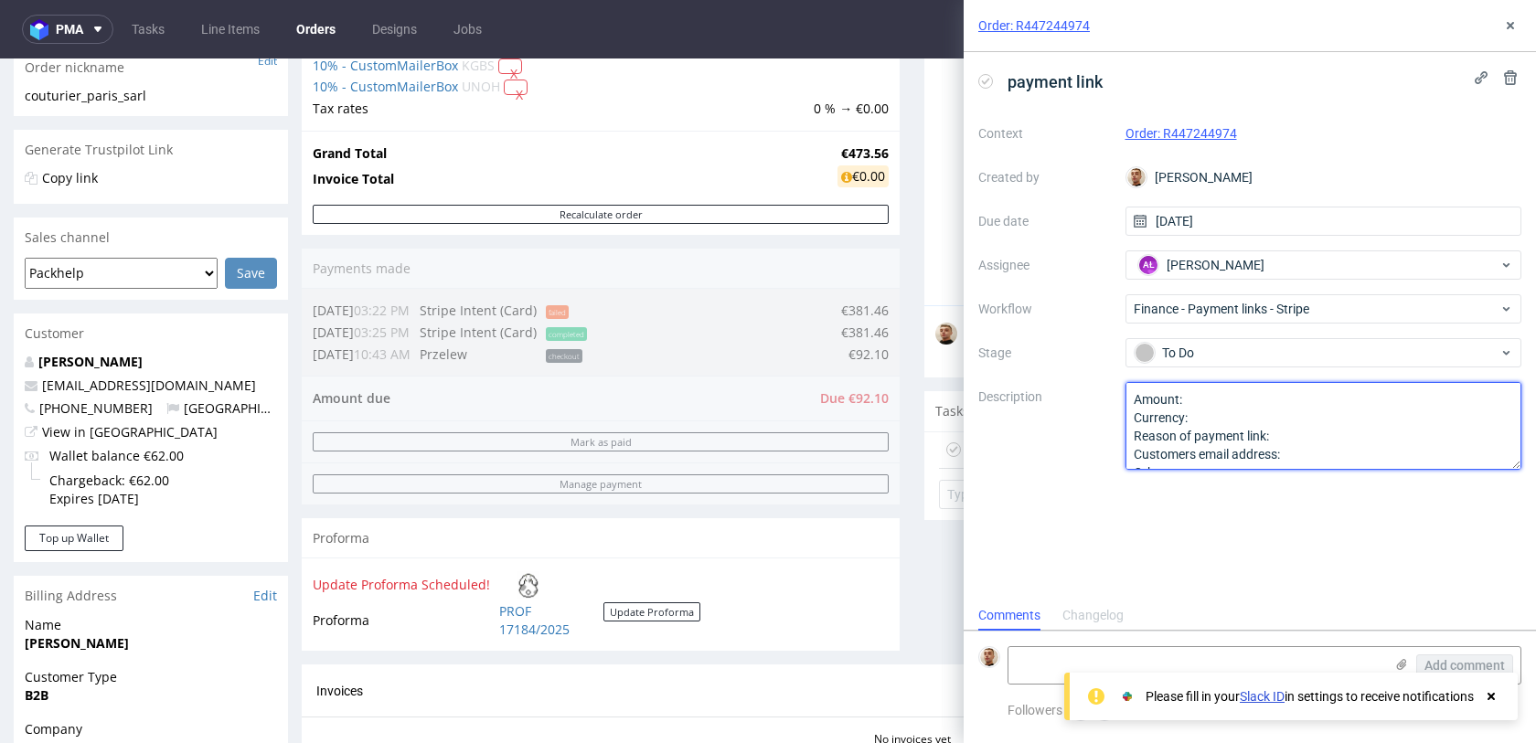
click at [1226, 406] on textarea "Amount: Currency: Reason of payment link: Customers email address: Other:" at bounding box center [1324, 426] width 397 height 88
click at [1301, 435] on textarea "Amount: Currency: Reason of payment link: Customers email address: Other:" at bounding box center [1324, 426] width 397 height 88
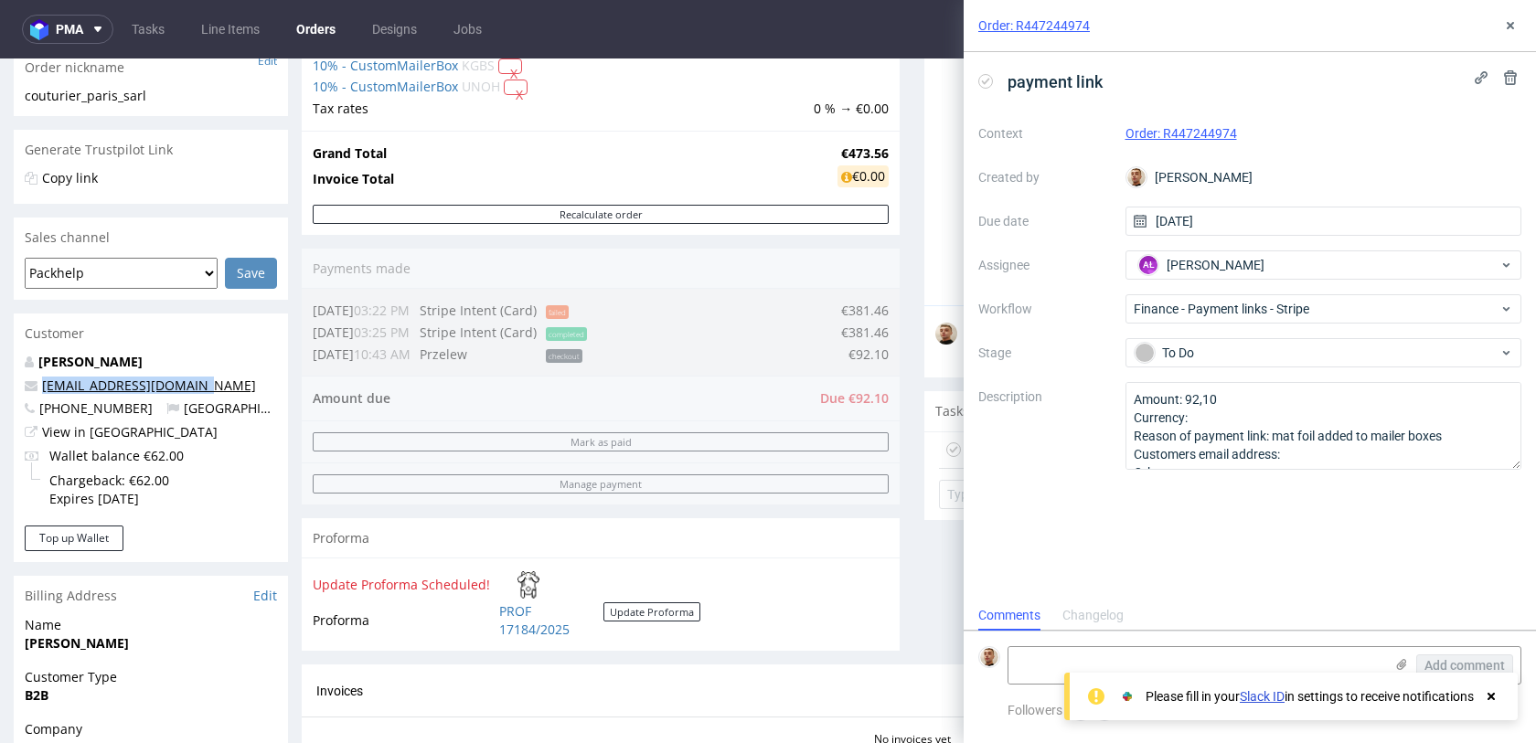
drag, startPoint x: 202, startPoint y: 391, endPoint x: 43, endPoint y: 388, distance: 159.1
click at [43, 388] on p "couturierparis@yahoo.fr" at bounding box center [151, 386] width 252 height 18
copy link "couturierparis@yahoo.fr"
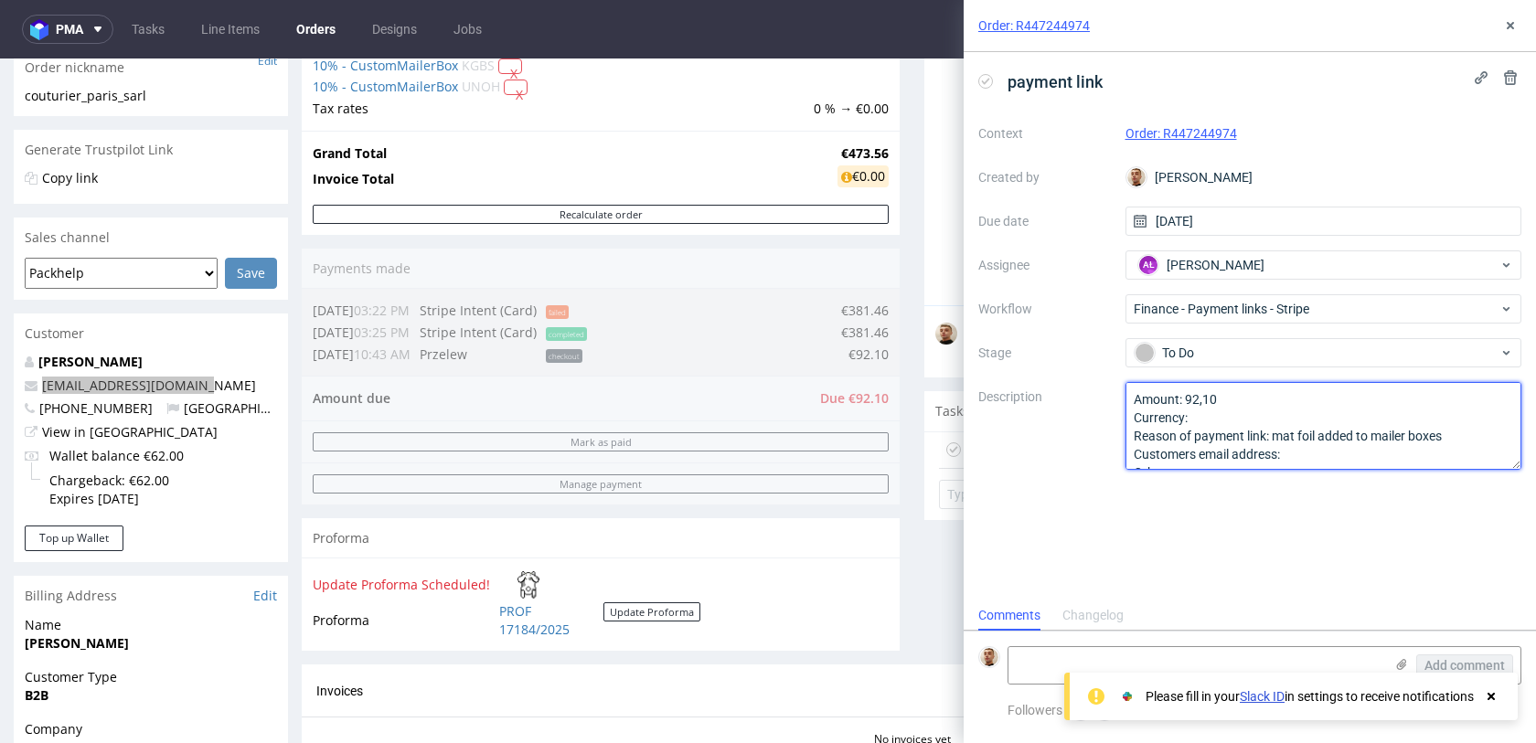
click at [1401, 455] on textarea "Amount: 92,10 Currency: Reason of payment link: mat foil added to mailer boxes …" at bounding box center [1324, 426] width 397 height 88
paste textarea "couturierparis@yahoo.fr"
type textarea "Amount: 92,10 Currency: Reason of payment link: mat foil added to mailer boxes …"
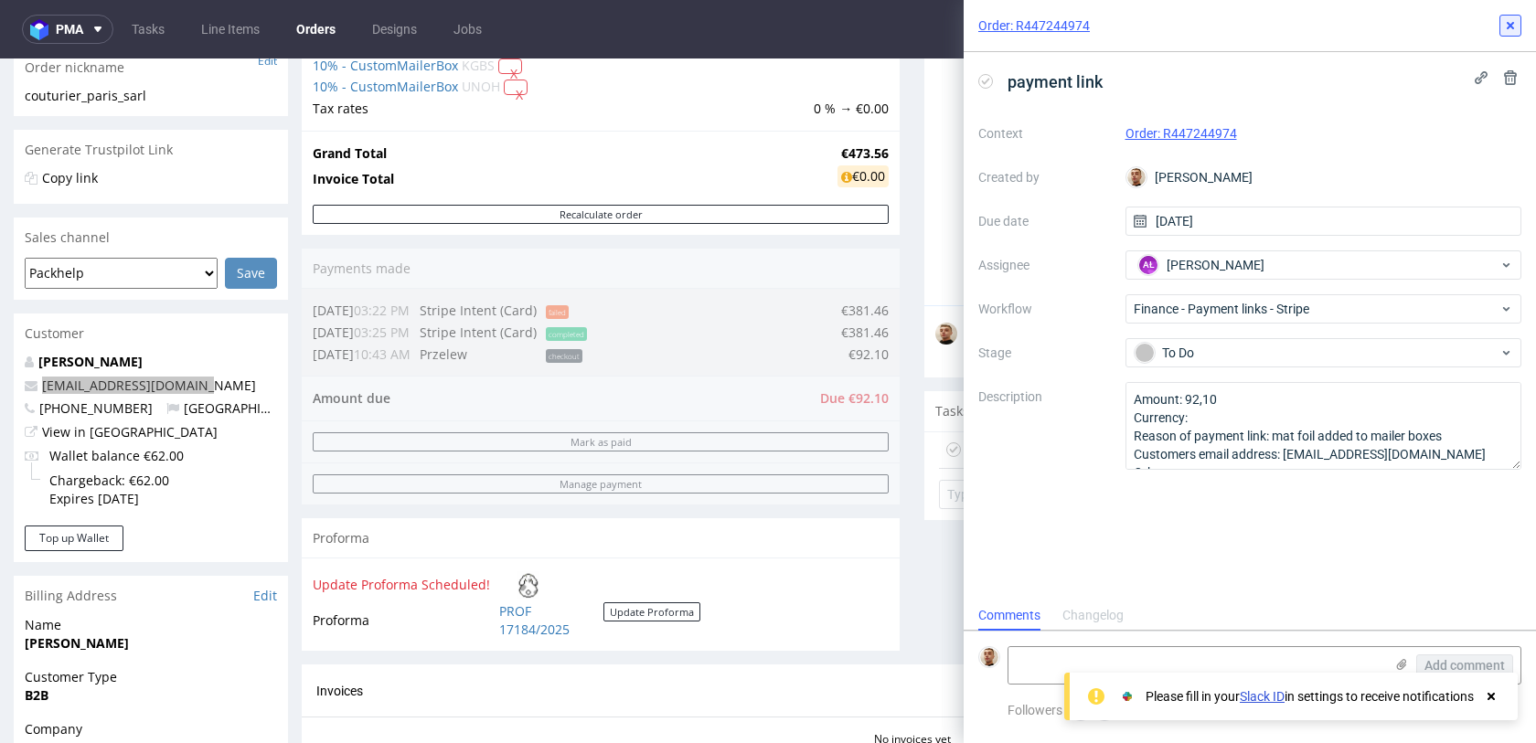
click at [1504, 36] on button at bounding box center [1510, 26] width 22 height 22
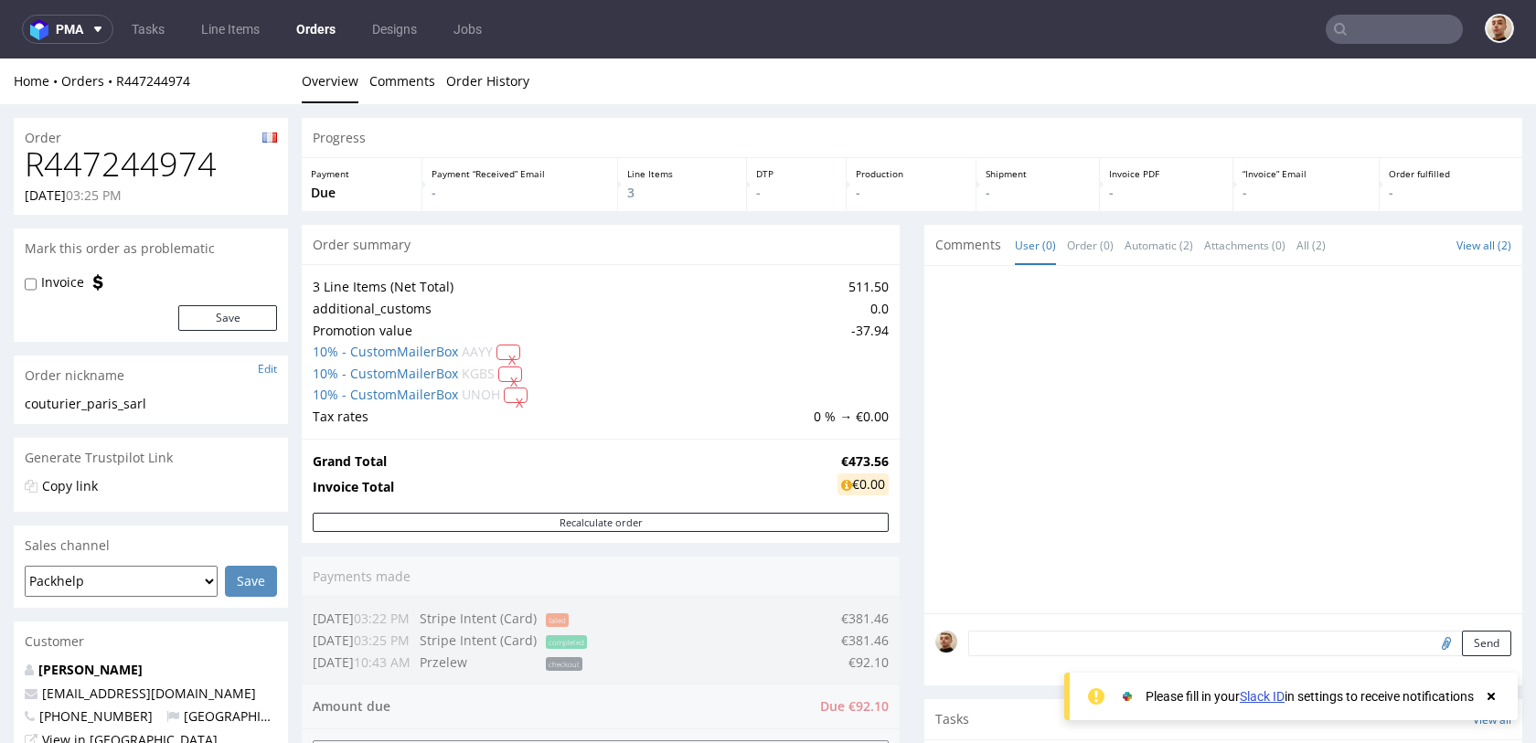
click at [201, 165] on h1 "R447244974" at bounding box center [151, 164] width 252 height 37
copy h1 "R447244974"
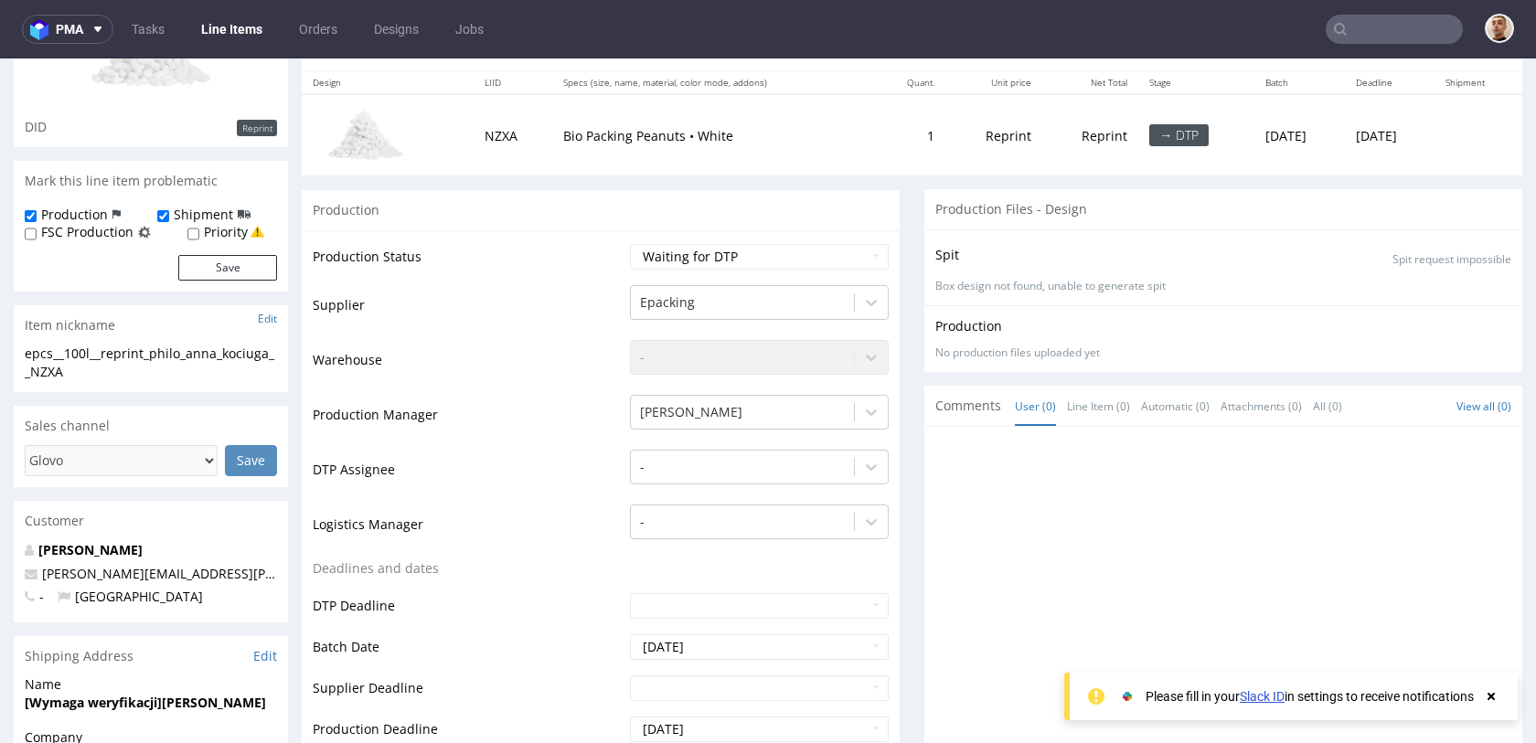
scroll to position [196, 0]
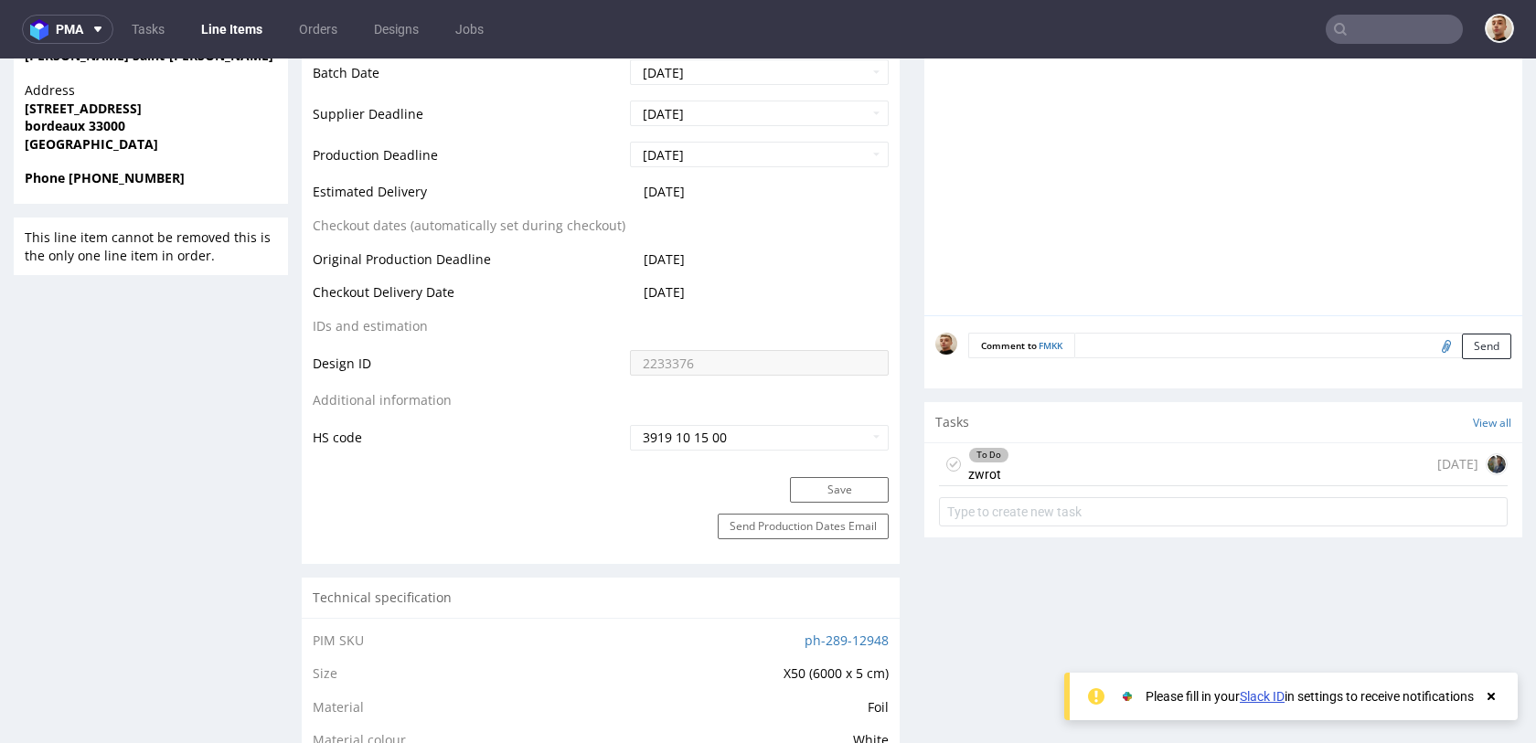
scroll to position [797, 0]
click at [1108, 474] on div "To Do zwrot [DATE]" at bounding box center [1223, 467] width 569 height 43
